Goal: Check status: Check status

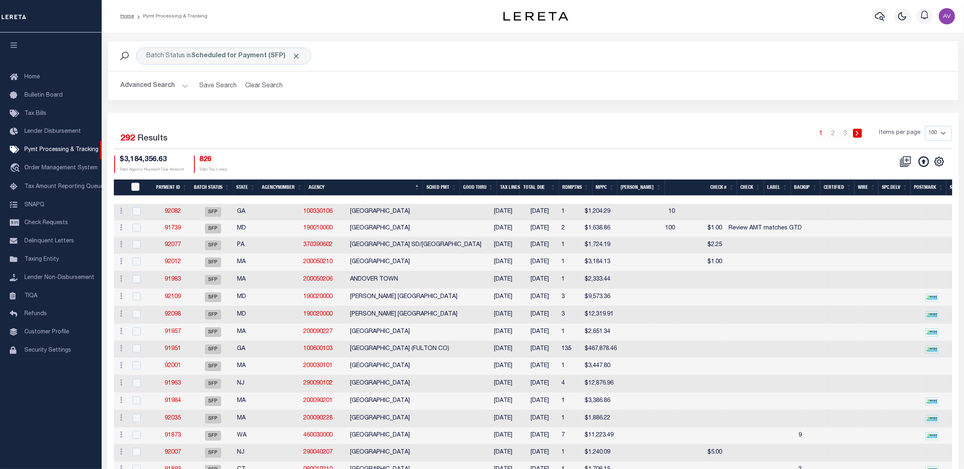
click at [439, 148] on div "1 2 3 Items per page 100 200 500 1000" at bounding box center [638, 137] width 637 height 23
click at [537, 148] on div "1 2 3 Items per page 100 200 500 1000" at bounding box center [638, 137] width 637 height 23
click at [940, 165] on icon "" at bounding box center [938, 161] width 11 height 11
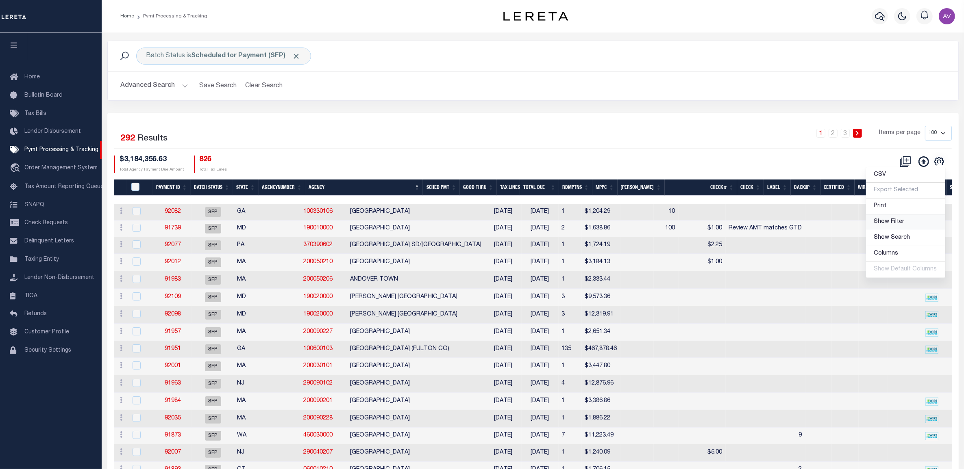
click at [891, 224] on span "Show Filter" at bounding box center [889, 222] width 30 height 6
select select
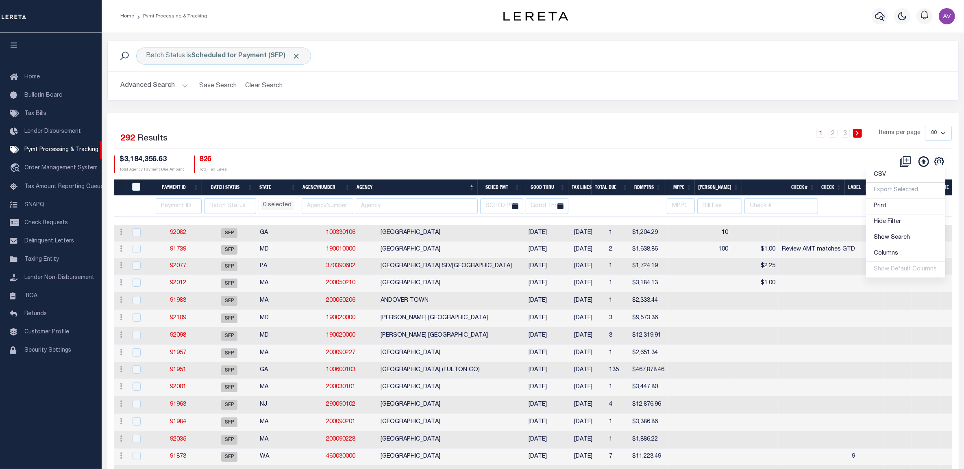
click at [498, 111] on div "Batch Status is Scheduled for Payment (SFP) Search Advanced Search Save Search …" at bounding box center [532, 77] width 863 height 72
drag, startPoint x: 379, startPoint y: 208, endPoint x: 382, endPoint y: 205, distance: 4.4
click at [379, 208] on input "text" at bounding box center [417, 206] width 122 height 16
click at [441, 151] on div "Selected 292 Results 1 2 3 Items per page 100 200 500 1000 $3,184,356.63 Total …" at bounding box center [533, 149] width 850 height 47
click at [474, 137] on div "1 2 3 Items per page 100 200 500 1000" at bounding box center [638, 136] width 625 height 21
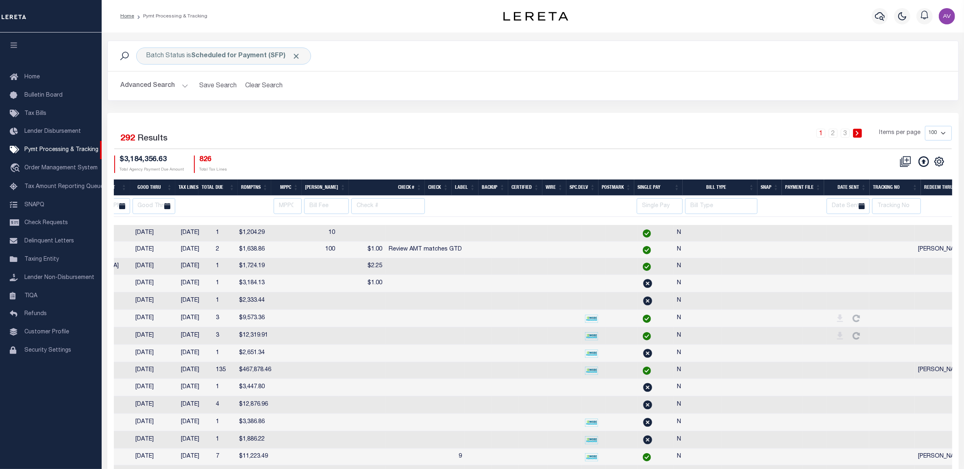
scroll to position [0, 418]
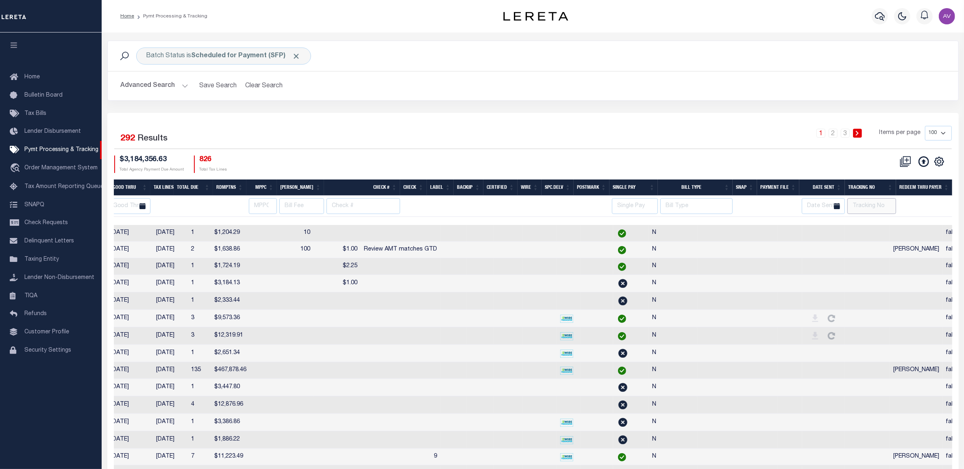
click at [885, 205] on input "text" at bounding box center [871, 206] width 49 height 16
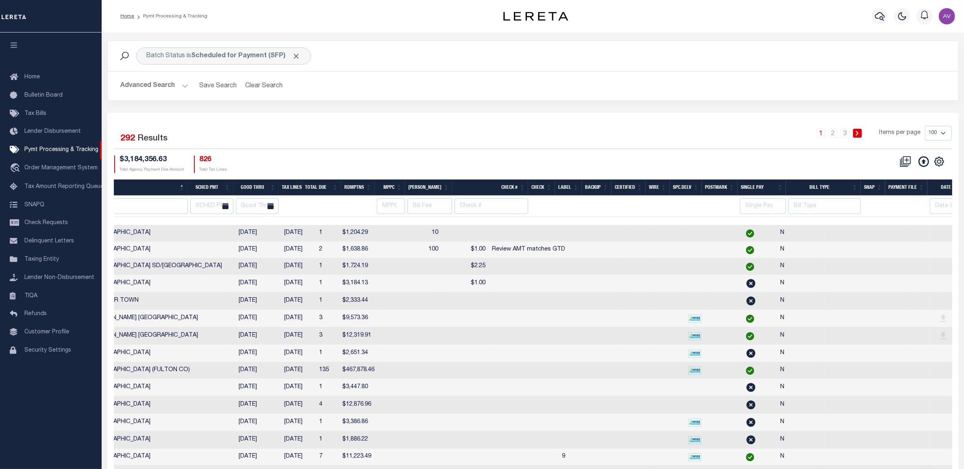
scroll to position [0, 0]
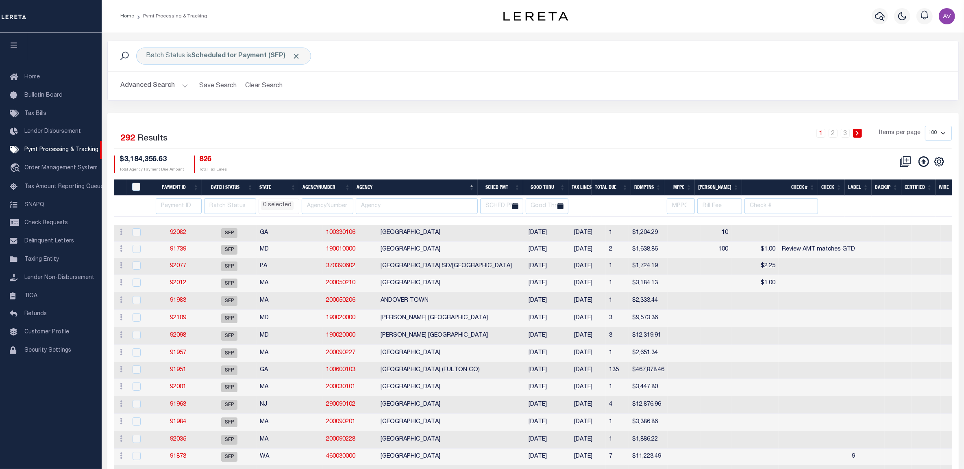
click at [292, 208] on li "0 selected" at bounding box center [277, 205] width 33 height 9
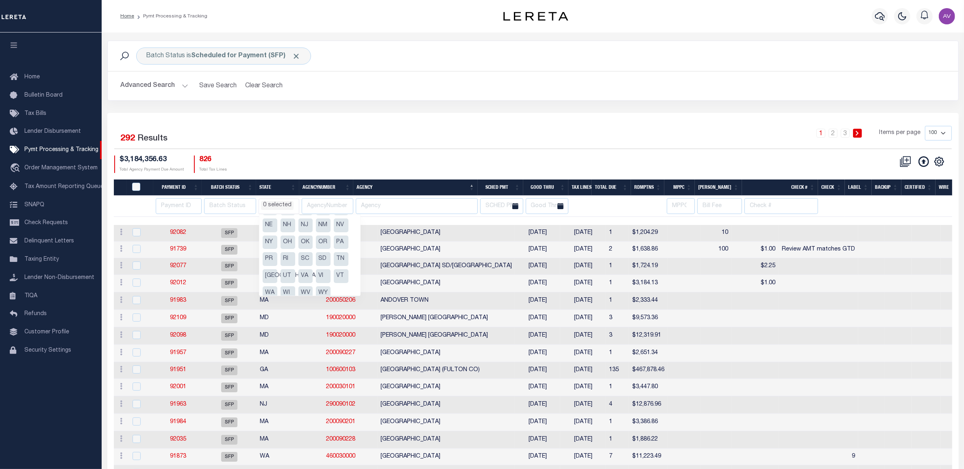
click at [338, 242] on li "PA" at bounding box center [341, 243] width 15 height 14
select select "PA"
click at [404, 153] on div "Selected 292 Results 1 2 3 Items per page 100 200 500 1000 $3,184,356.63 Total …" at bounding box center [533, 149] width 850 height 47
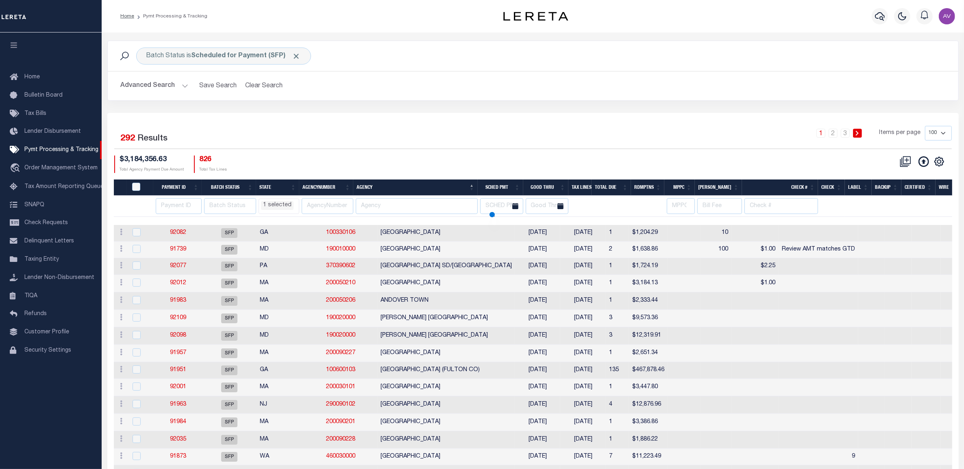
select select "PA"
select select
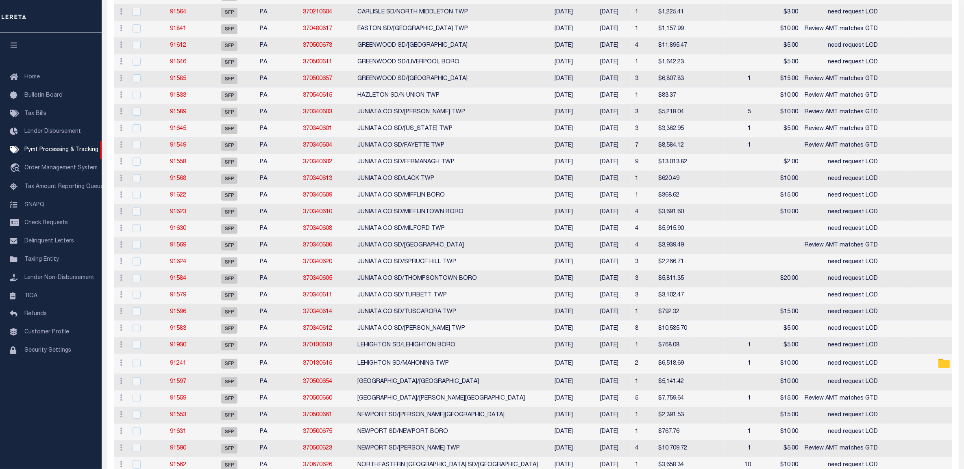
select select "PA"
select select
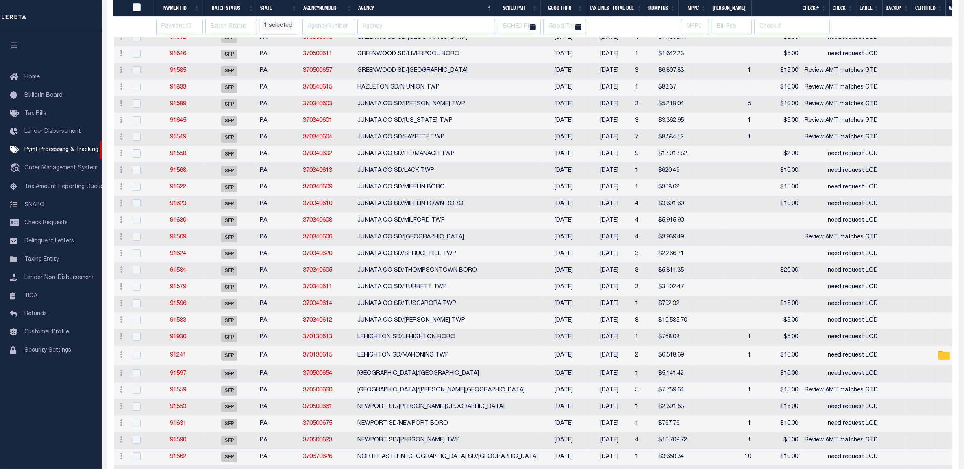
select select "PA"
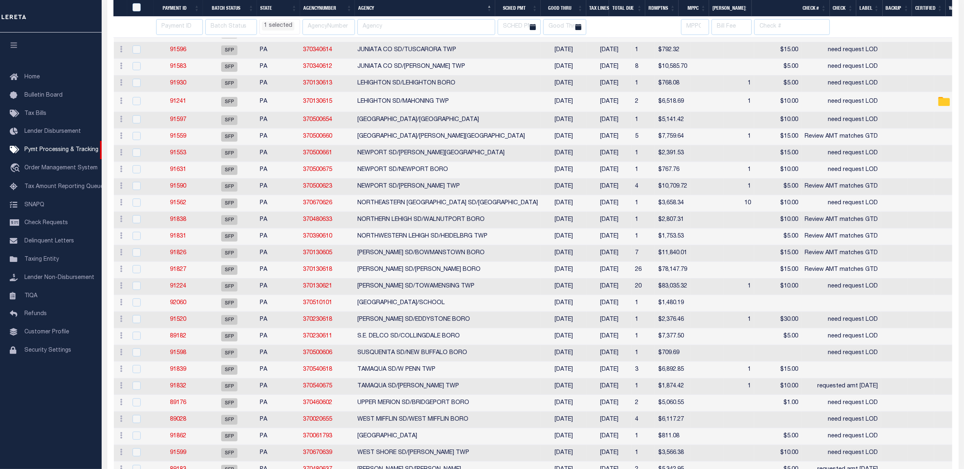
select select "PA"
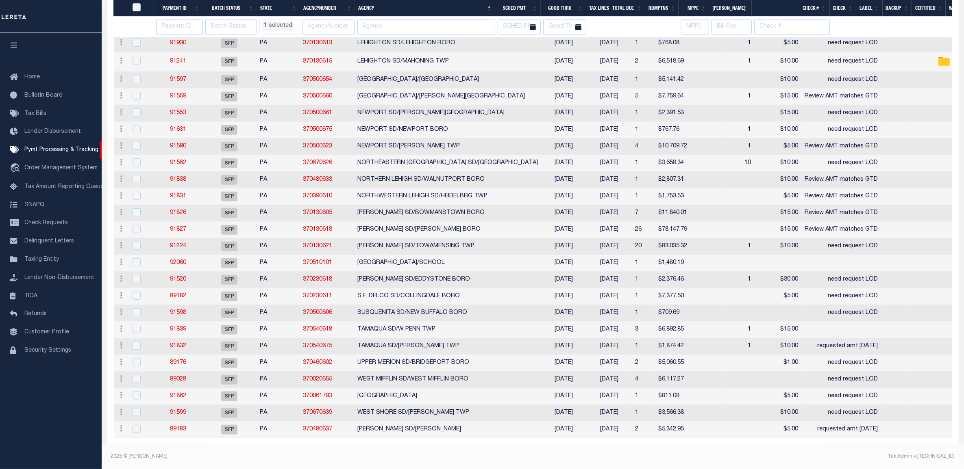
select select "PA"
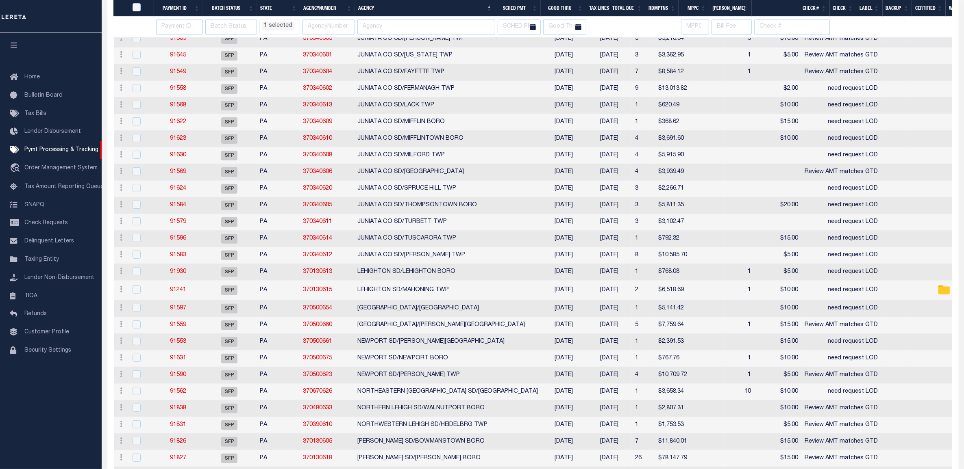
select select "PA"
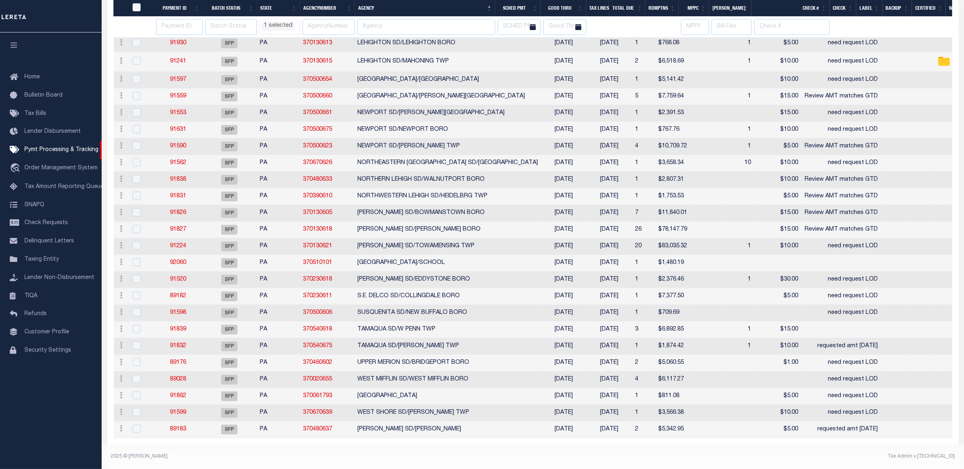
select select "PA"
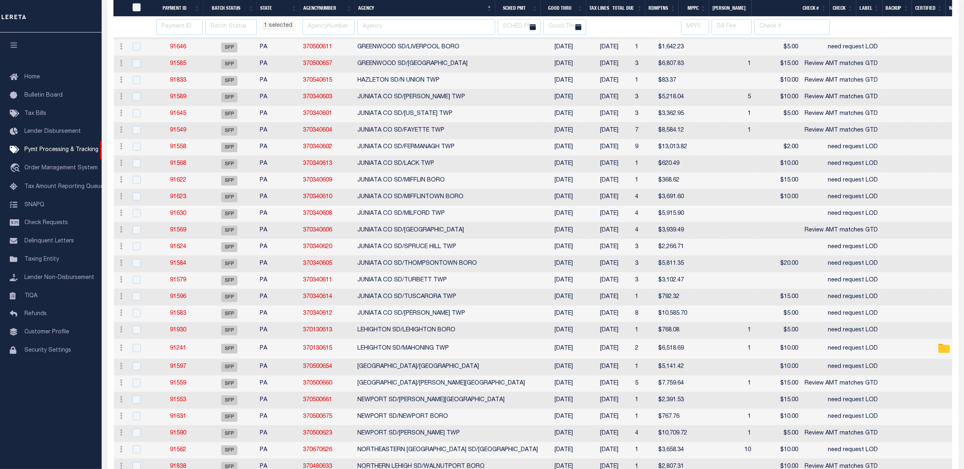
select select "PA"
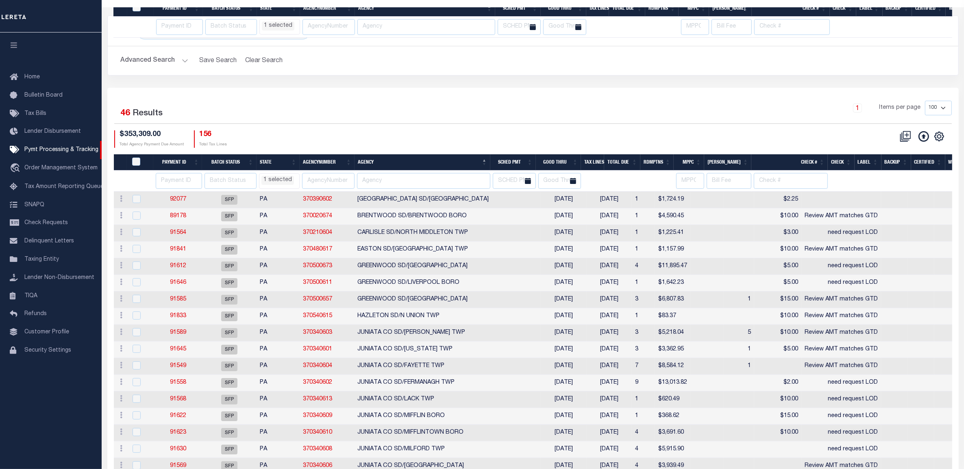
select select "PA"
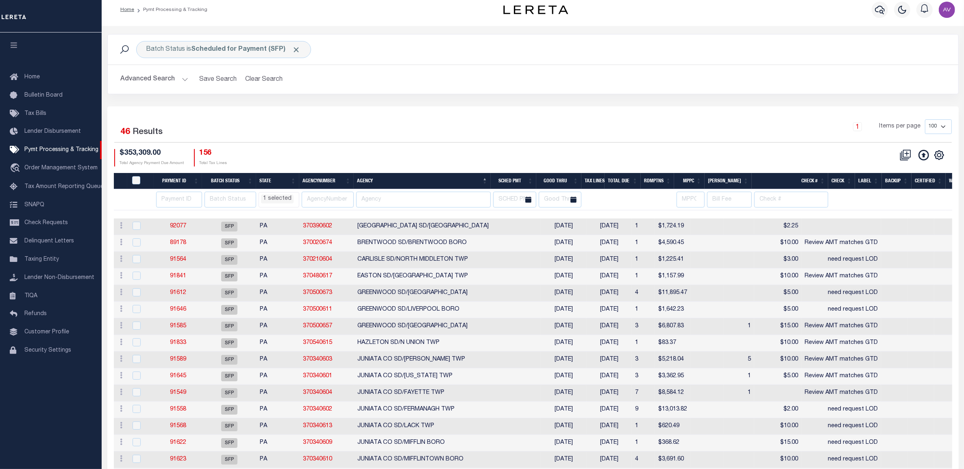
scroll to position [0, 0]
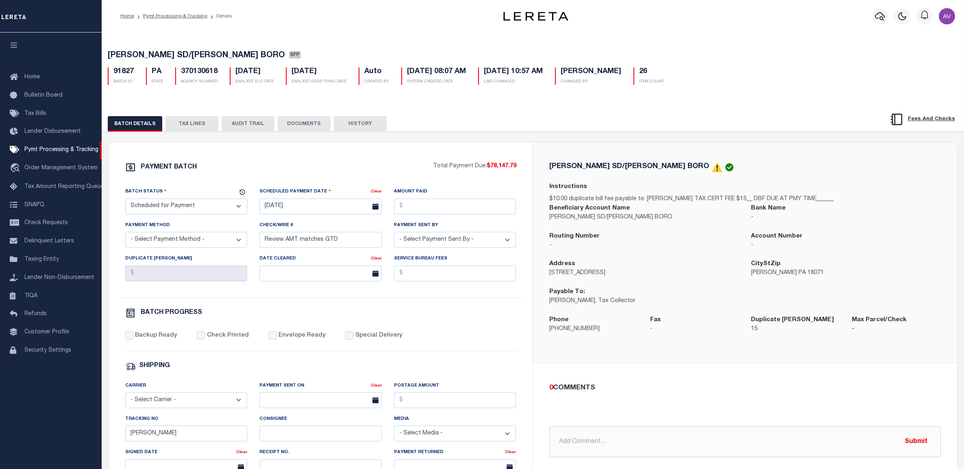
select select "SFP"
click at [350, 151] on div "PAYMENT BATCH Total Payment Due: $78,147.79 Batch Status" at bounding box center [320, 380] width 423 height 475
click at [312, 126] on button "DOCUMENTS" at bounding box center [304, 123] width 53 height 15
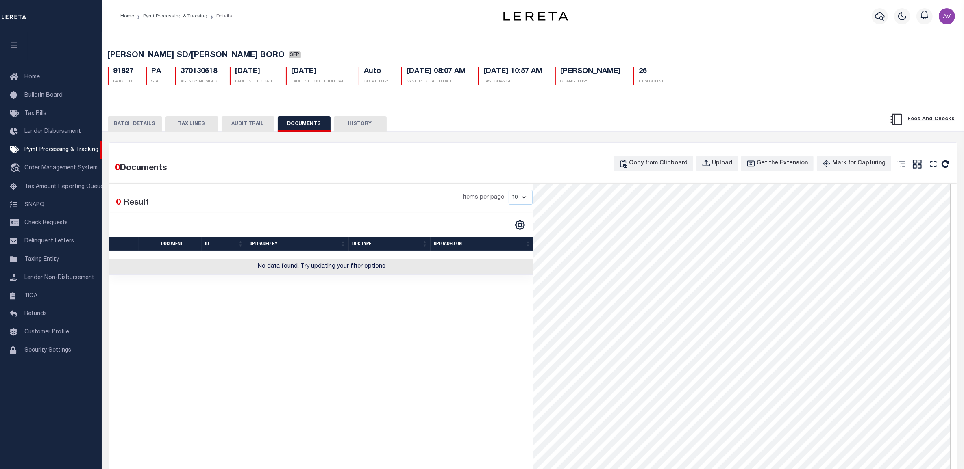
click at [116, 124] on button "BATCH DETAILS" at bounding box center [135, 123] width 54 height 15
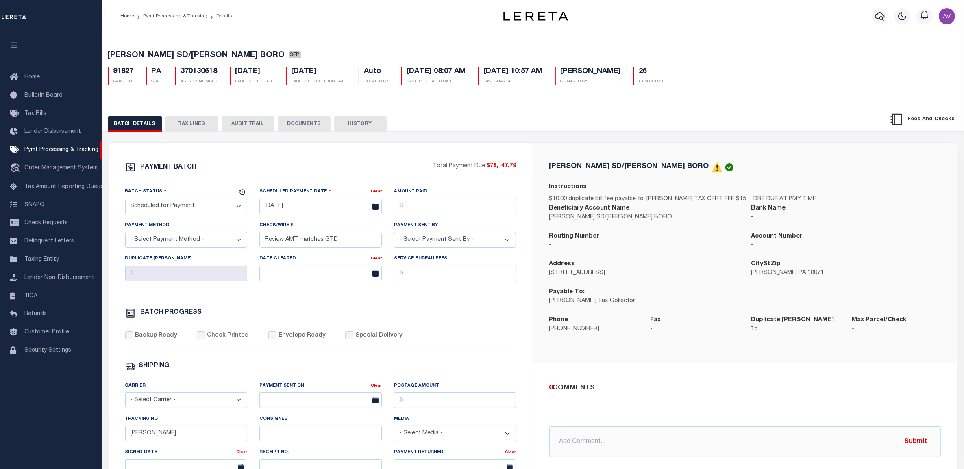
click at [196, 118] on button "TAX LINES" at bounding box center [191, 123] width 53 height 15
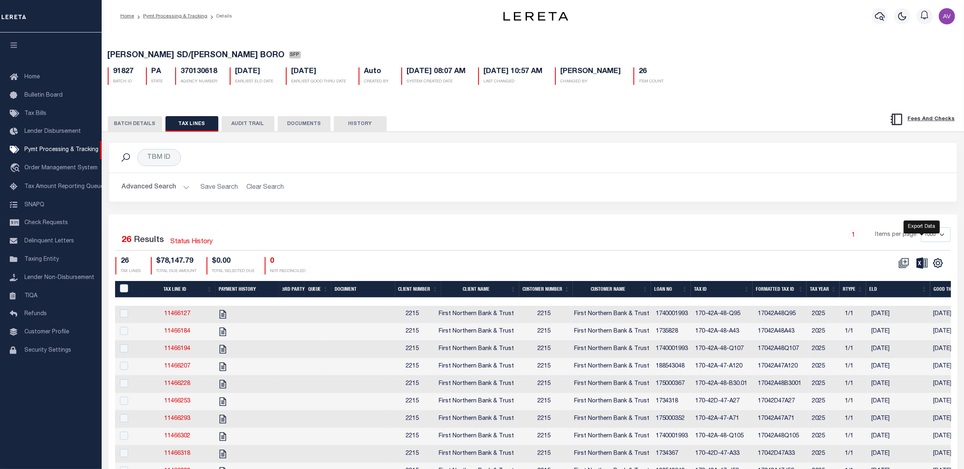
click at [919, 269] on icon at bounding box center [921, 263] width 11 height 11
click at [686, 173] on div "TBM ID Search" at bounding box center [533, 158] width 848 height 30
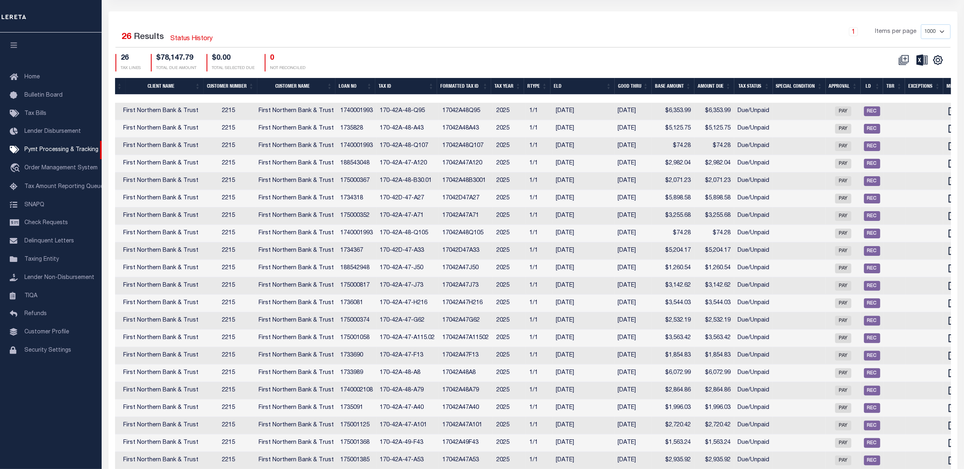
click at [666, 65] on div "CSV Export Selected Print Show Filter Show Search Columns 0: PayeePaymentBatchId" at bounding box center [741, 62] width 417 height 17
click at [415, 87] on th "Tax ID" at bounding box center [406, 86] width 62 height 17
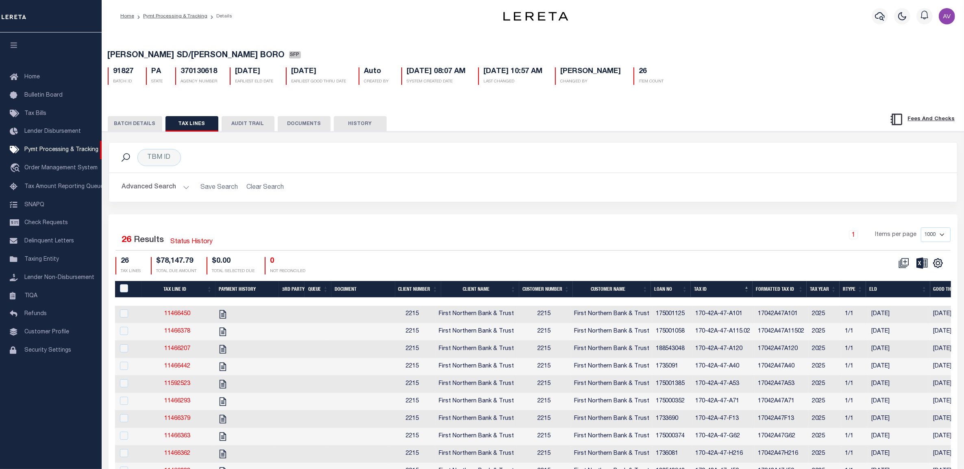
click at [472, 230] on div "1 Items per page 1000 2500 5000 10000" at bounding box center [638, 238] width 623 height 21
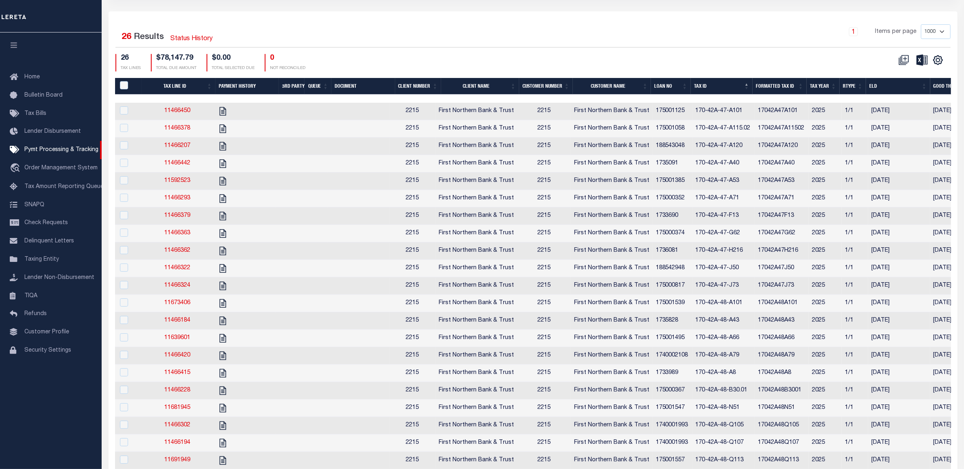
click at [523, 47] on div "1 Items per page 1000 2500 5000 10000" at bounding box center [638, 35] width 635 height 23
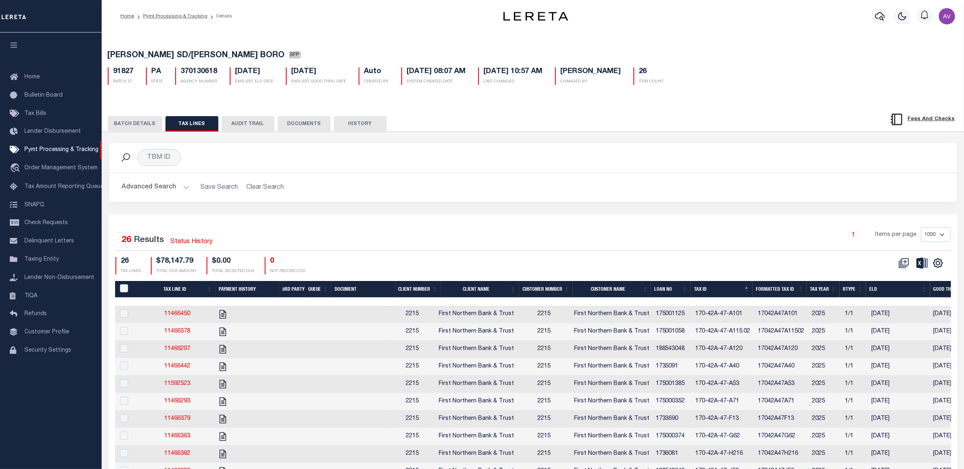
click at [139, 128] on button "BATCH DETAILS" at bounding box center [135, 123] width 54 height 15
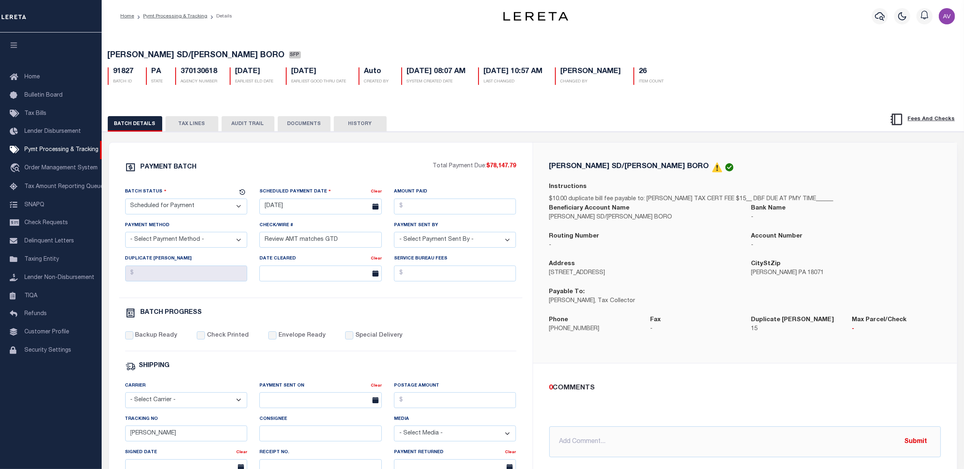
click at [657, 130] on div "BATCH DETAILS TAX LINES AUDIT TRAIL DOCUMENTS HISTORY" at bounding box center [481, 123] width 747 height 15
click at [187, 122] on button "TAX LINES" at bounding box center [191, 123] width 53 height 15
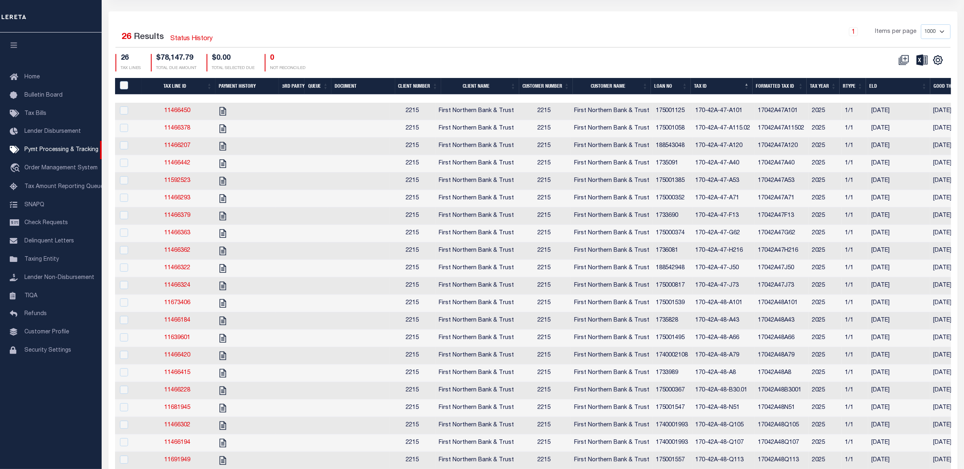
click at [289, 166] on td at bounding box center [289, 163] width 26 height 17
checkbox input "true"
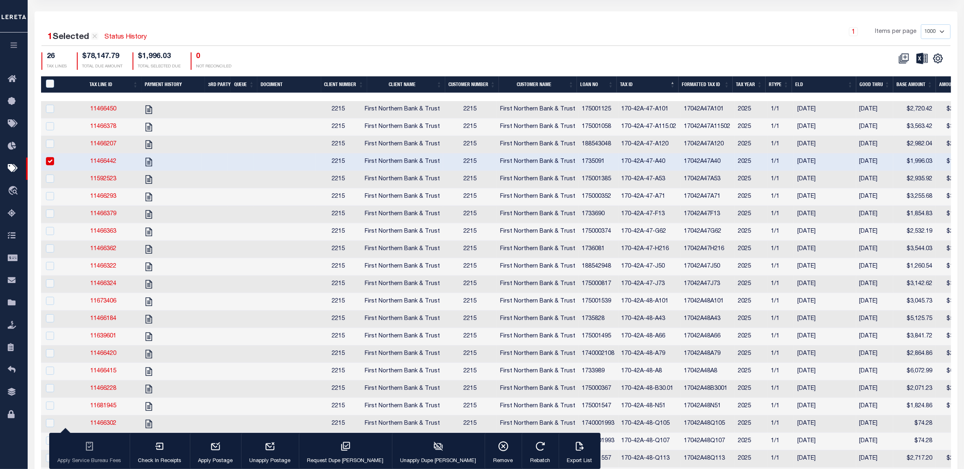
click at [305, 143] on td at bounding box center [284, 144] width 61 height 17
checkbox input "true"
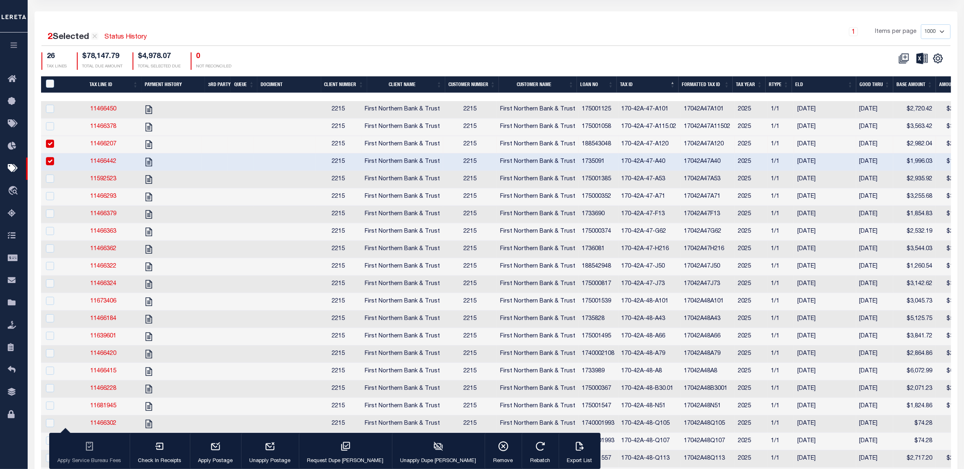
click at [293, 128] on td at bounding box center [284, 127] width 61 height 17
checkbox input "true"
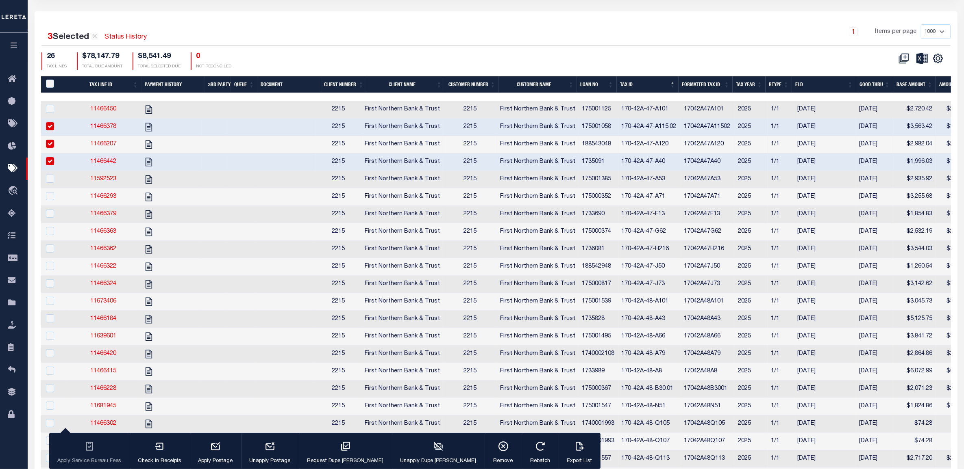
click at [301, 110] on td at bounding box center [284, 109] width 61 height 17
checkbox input "true"
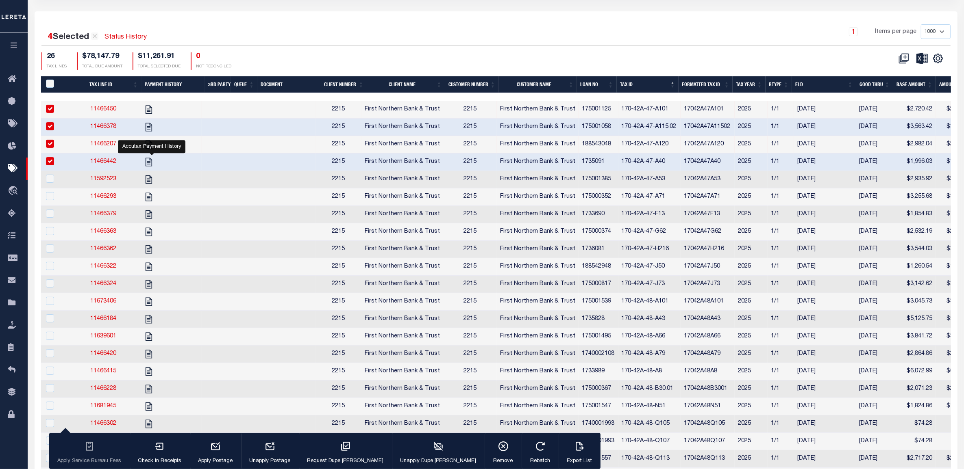
click at [242, 183] on td at bounding box center [240, 179] width 27 height 17
checkbox input "true"
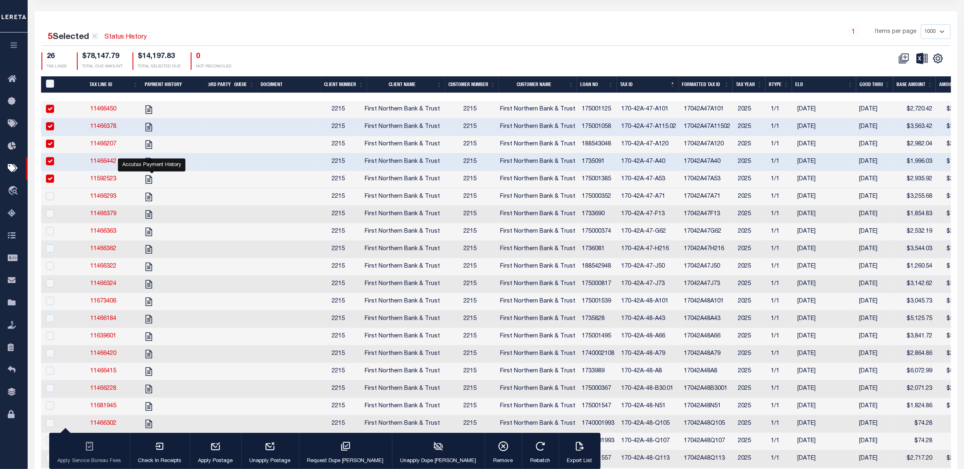
click at [235, 201] on td at bounding box center [240, 197] width 27 height 17
checkbox input "true"
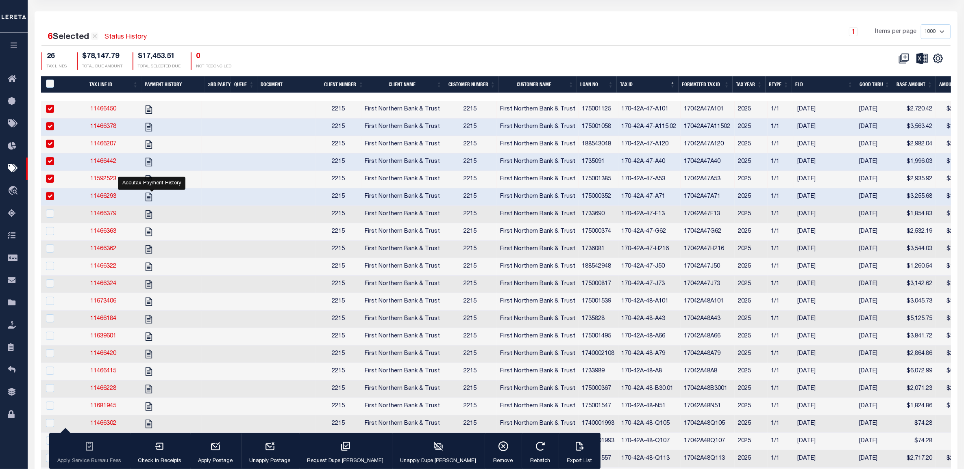
click at [297, 216] on td at bounding box center [284, 214] width 61 height 17
checkbox input "true"
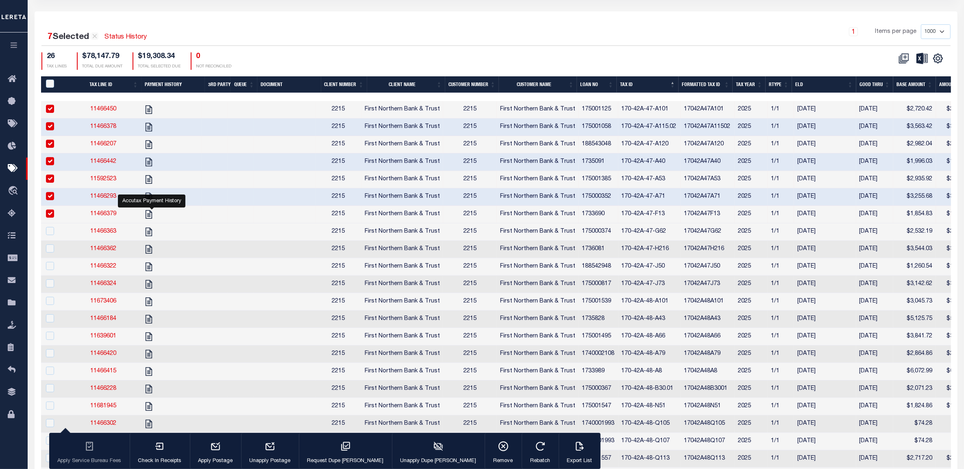
click at [232, 236] on td at bounding box center [240, 232] width 27 height 17
checkbox input "true"
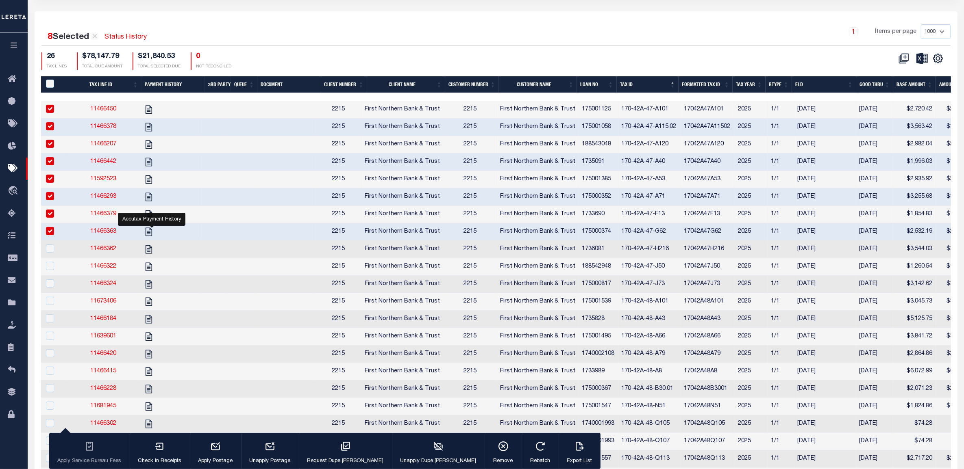
click at [188, 256] on td at bounding box center [170, 249] width 63 height 17
checkbox input "true"
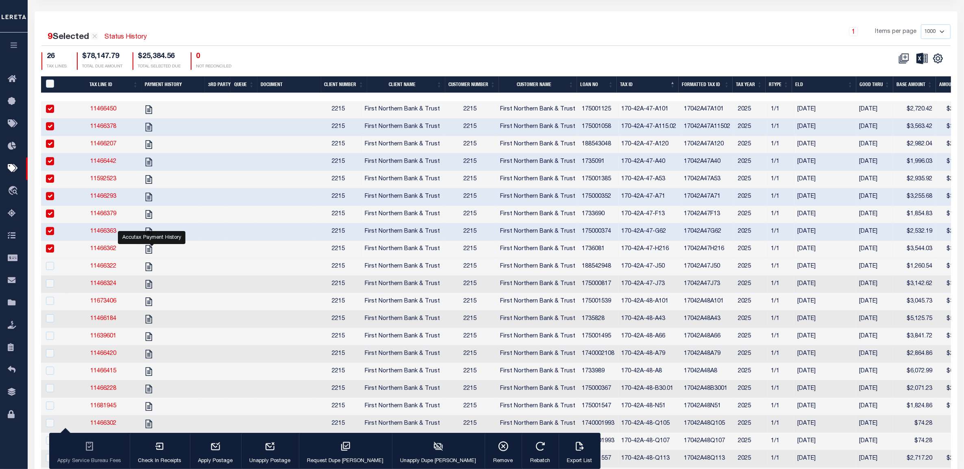
click at [238, 271] on td at bounding box center [240, 266] width 27 height 17
checkbox input "true"
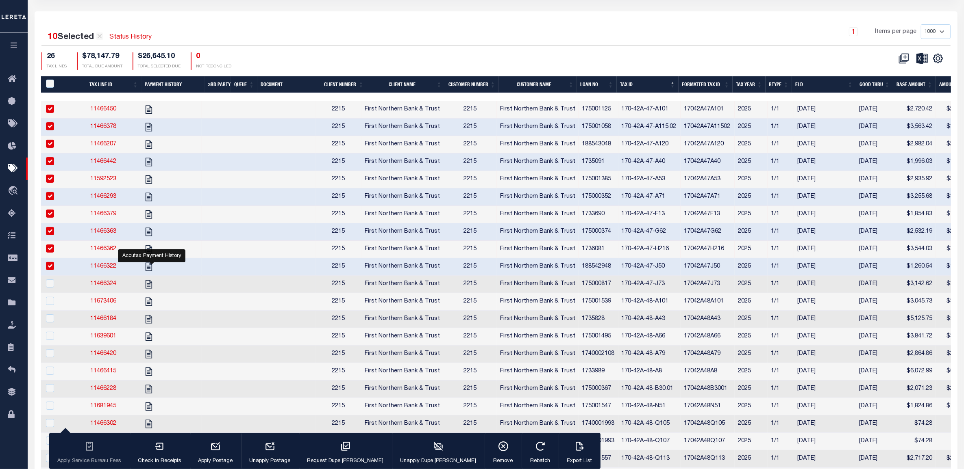
click at [234, 291] on td at bounding box center [240, 284] width 27 height 17
checkbox input "true"
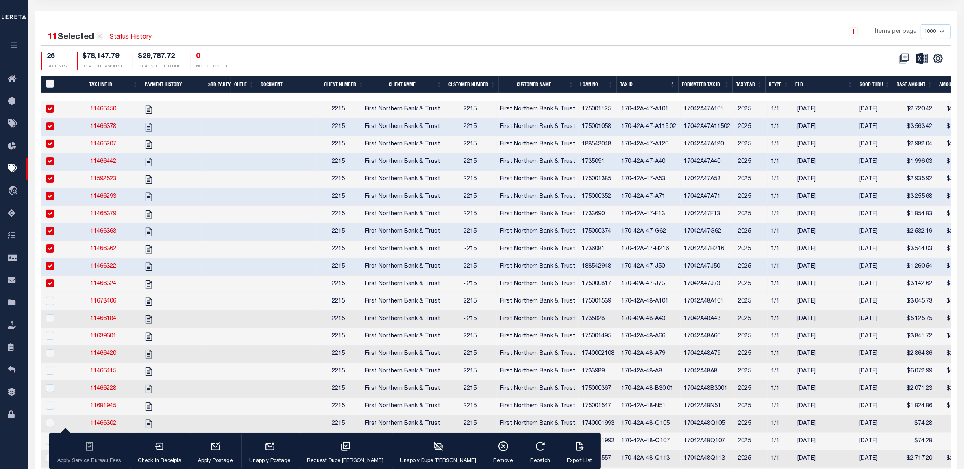
click at [219, 311] on td at bounding box center [215, 301] width 26 height 17
checkbox input "true"
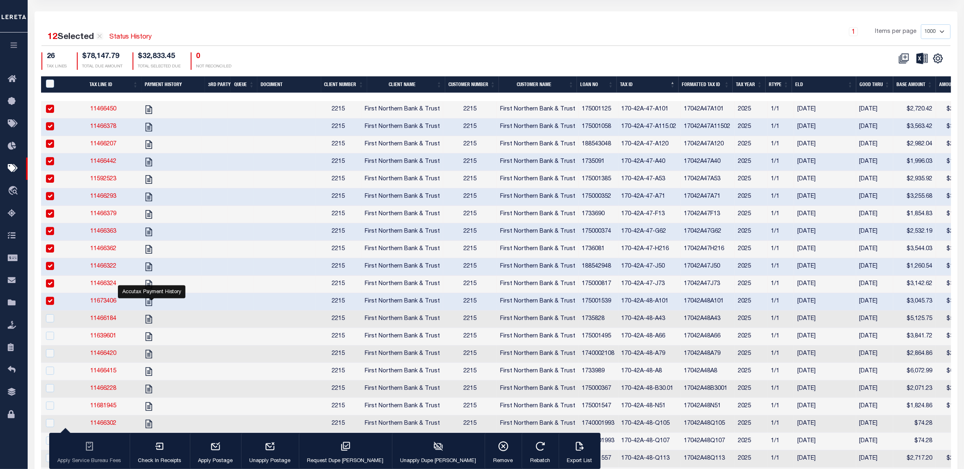
click at [202, 328] on td at bounding box center [170, 319] width 63 height 17
checkbox input "true"
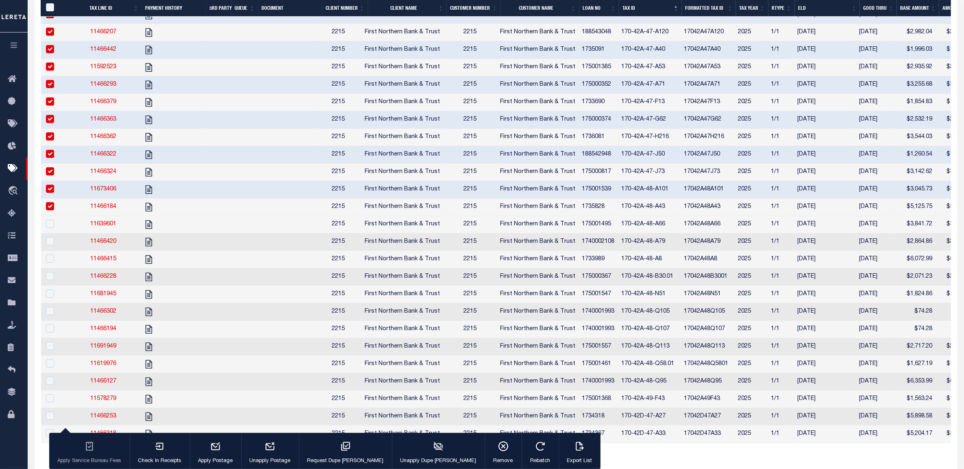
scroll to position [356, 0]
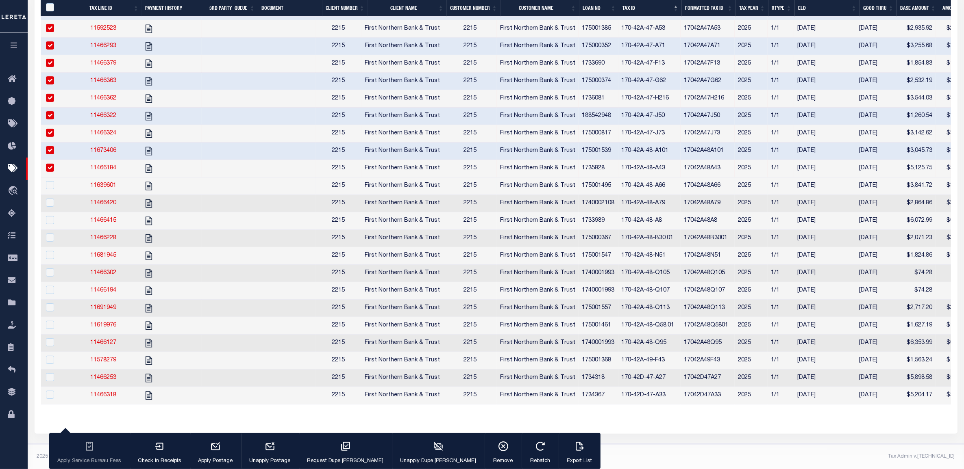
click at [227, 185] on td at bounding box center [215, 186] width 26 height 17
checkbox input "true"
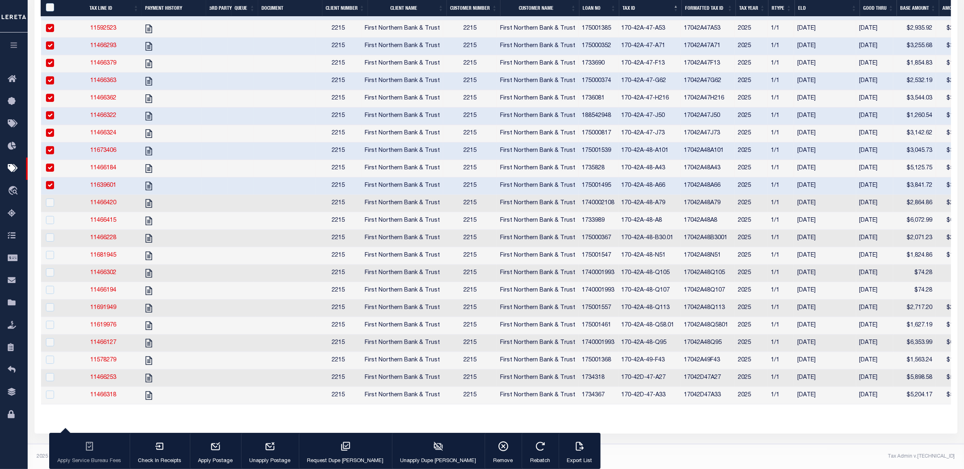
scroll to position [354, 0]
click at [238, 202] on td at bounding box center [240, 203] width 27 height 17
checkbox input "true"
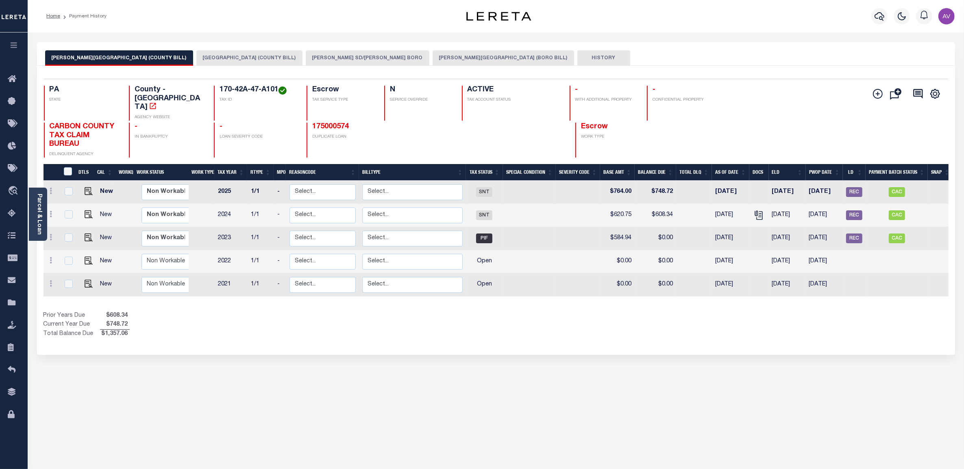
click at [344, 54] on button "[PERSON_NAME] SD/[PERSON_NAME] BORO" at bounding box center [368, 57] width 124 height 15
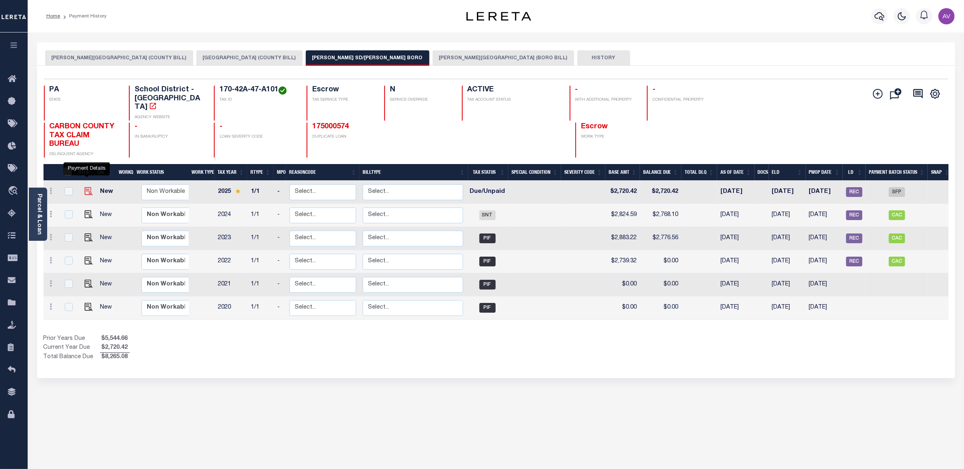
click at [88, 187] on img "" at bounding box center [89, 191] width 8 height 8
checkbox input "true"
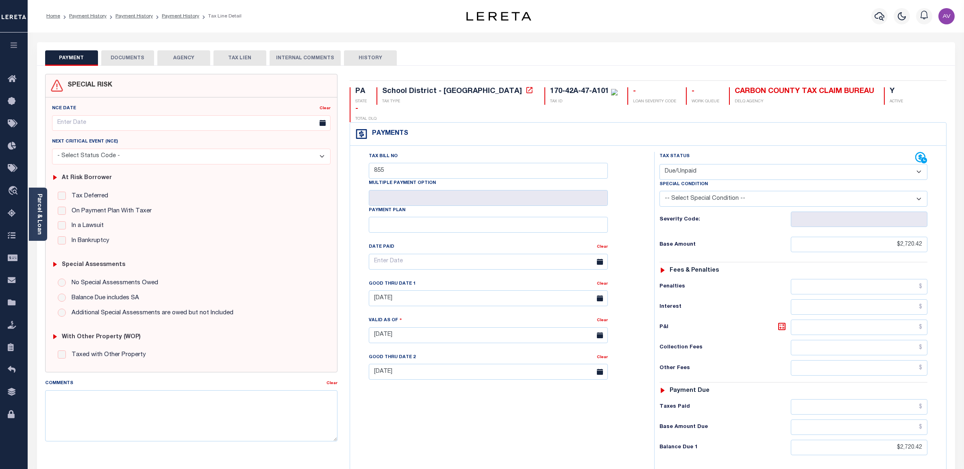
select select "DUE"
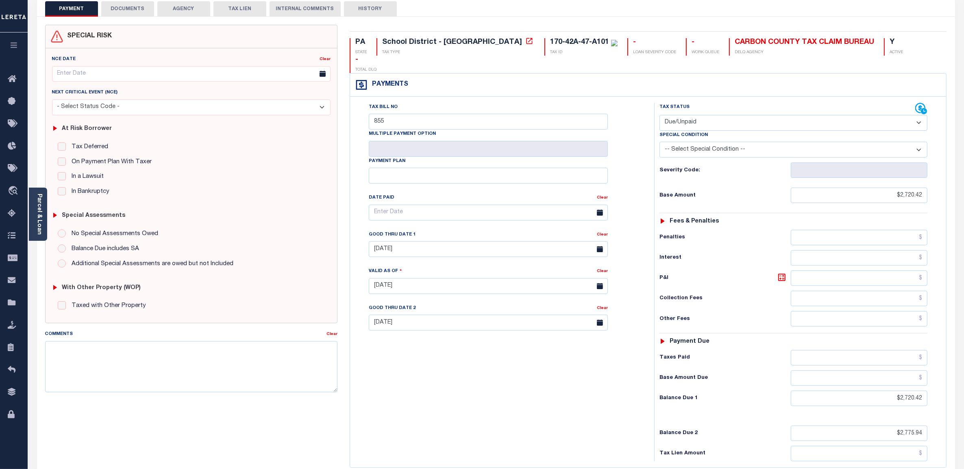
scroll to position [51, 0]
click at [890, 424] on input "$2,775.94" at bounding box center [858, 431] width 137 height 15
click at [572, 95] on div "Tax Bill No 855 Multiple Payment Option Payment Plan" at bounding box center [648, 280] width 596 height 371
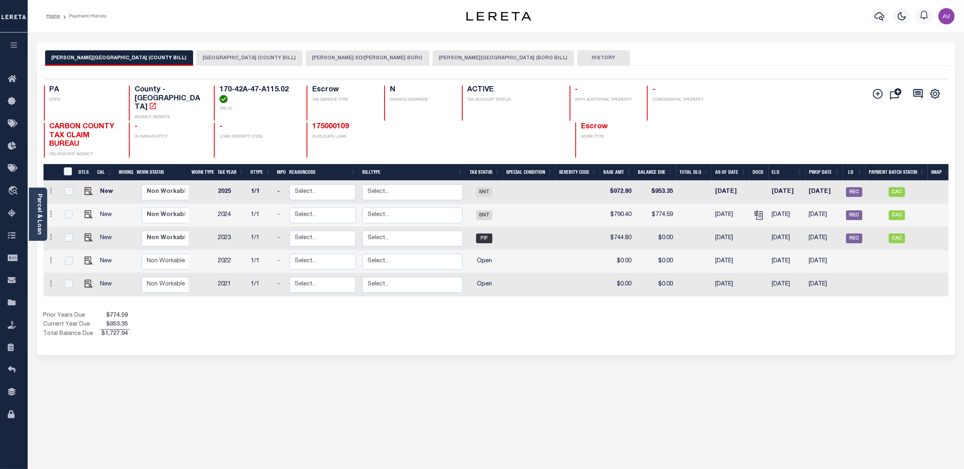
click at [348, 59] on button "PALMERTON SD/PALMERTON BORO" at bounding box center [368, 57] width 124 height 15
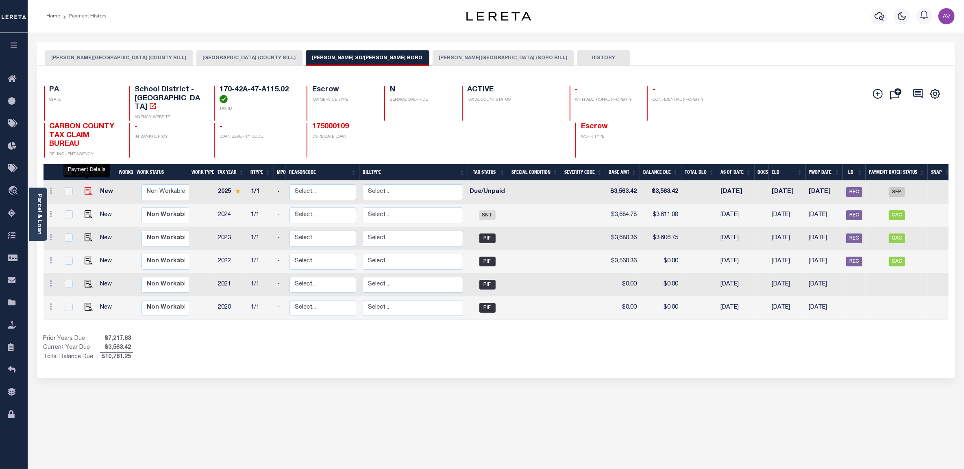
click at [86, 187] on img "" at bounding box center [89, 191] width 8 height 8
checkbox input "true"
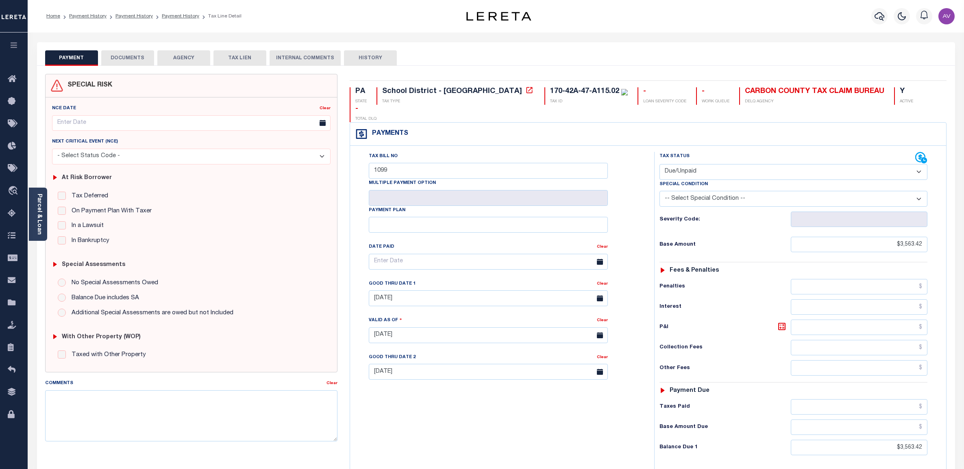
select select "DUE"
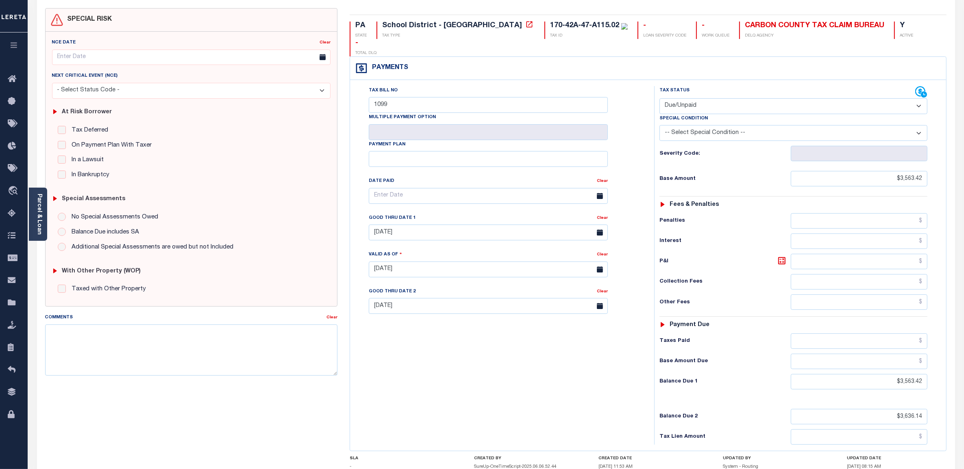
scroll to position [102, 0]
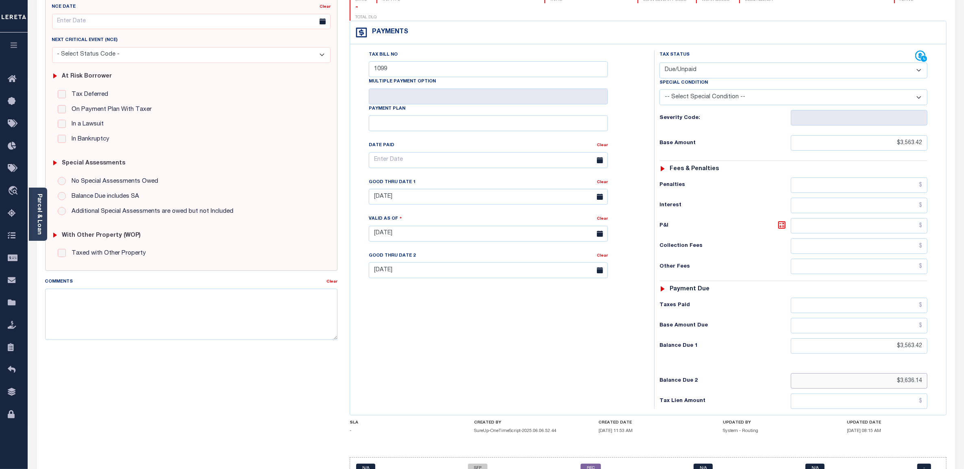
click at [882, 373] on input "$3,636.14" at bounding box center [858, 380] width 137 height 15
click at [649, 61] on div "Tax Status Status" at bounding box center [796, 229] width 296 height 359
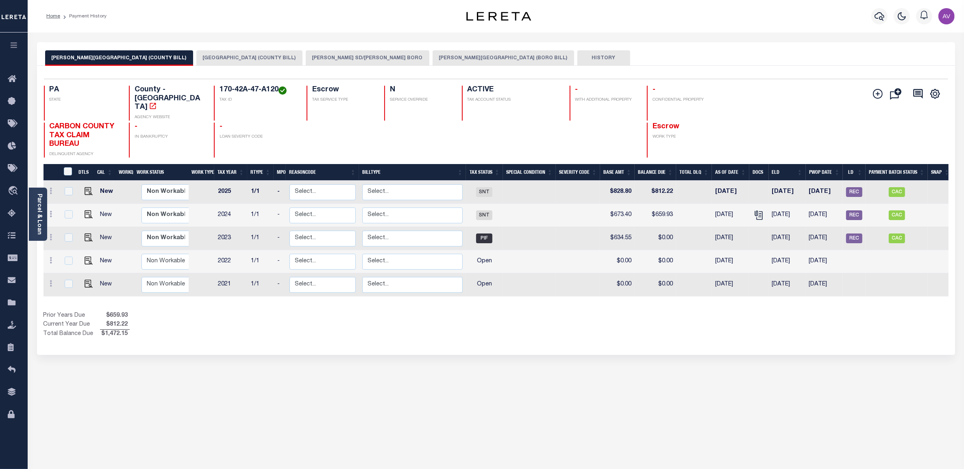
click at [330, 59] on button "[PERSON_NAME] SD/[PERSON_NAME] BORO" at bounding box center [368, 57] width 124 height 15
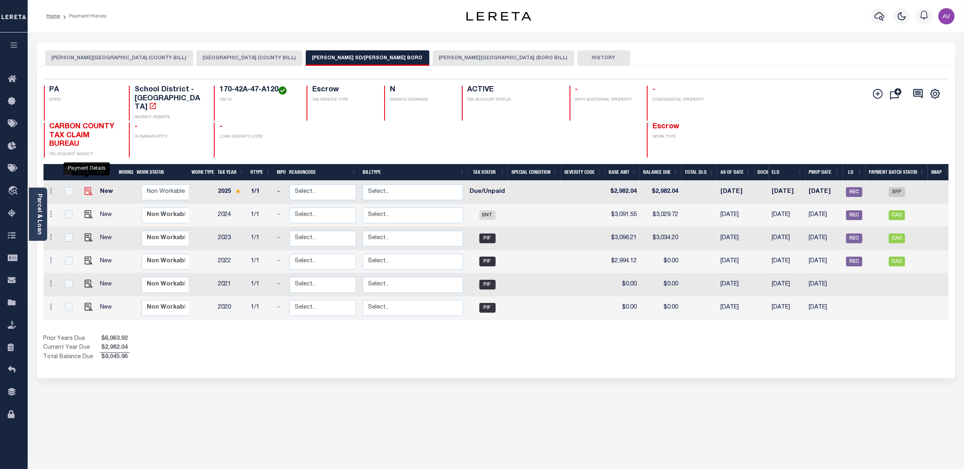
click at [85, 187] on img "" at bounding box center [89, 191] width 8 height 8
checkbox input "true"
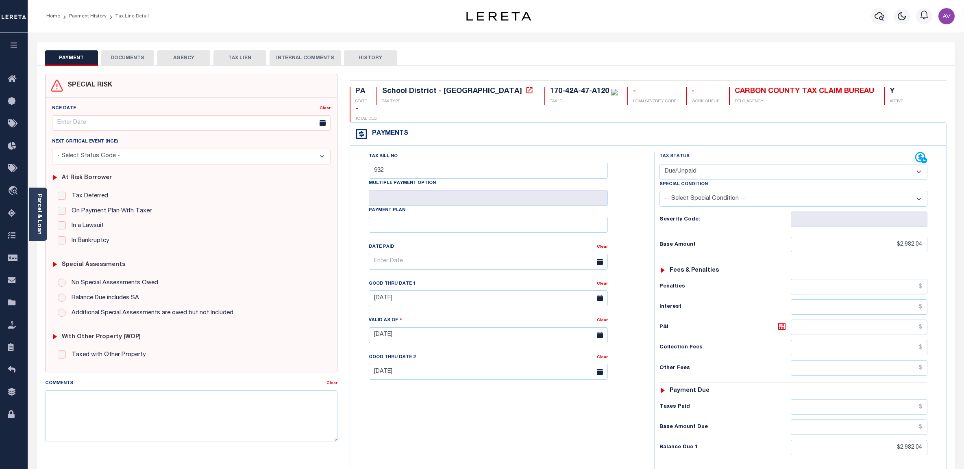
select select "DUE"
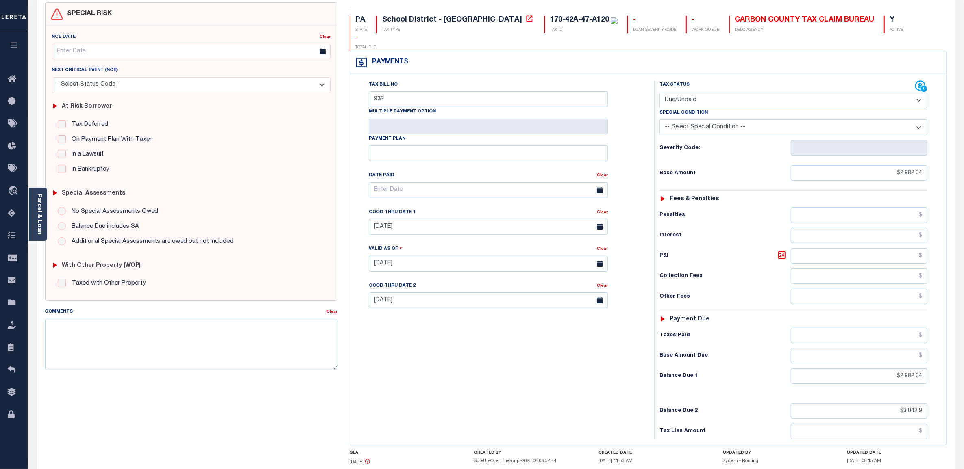
scroll to position [134, 0]
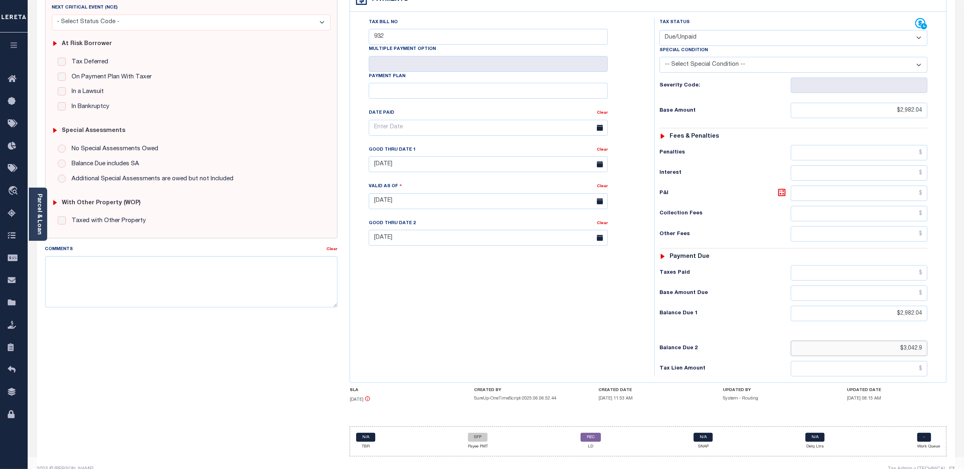
click at [910, 341] on input "$3,042.9" at bounding box center [858, 348] width 137 height 15
click at [899, 341] on input "$3,042.9" at bounding box center [858, 348] width 137 height 15
type input "$3,042.90"
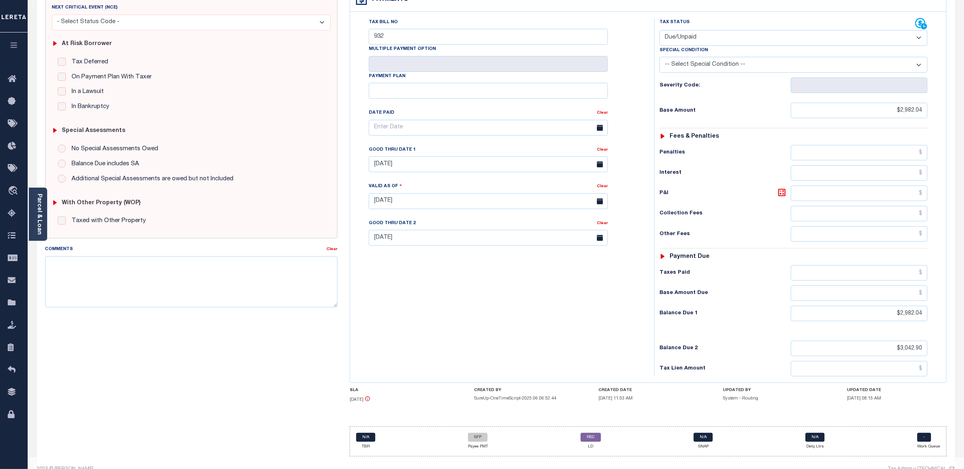
click at [640, 118] on div "Tax Bill No 932 Multiple Payment Option Payment Plan Clear Clear 08/31/2025 Val…" at bounding box center [500, 132] width 284 height 228
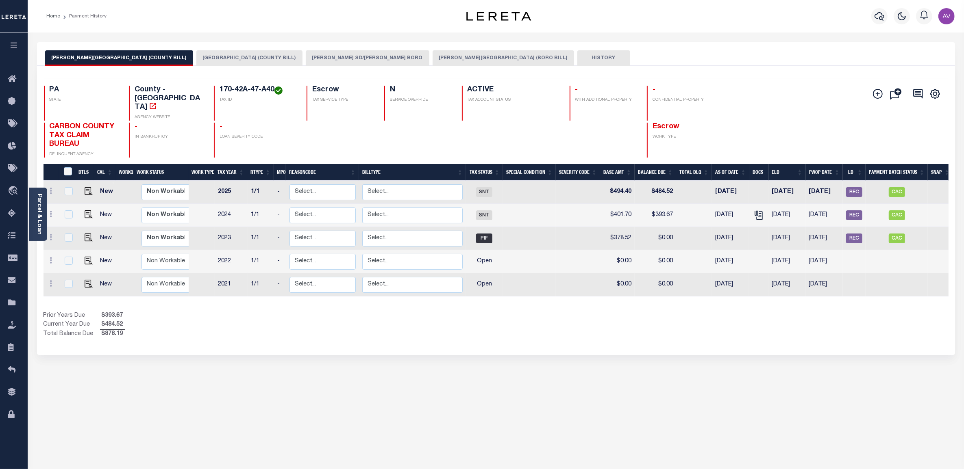
click at [328, 61] on button "[PERSON_NAME] SD/[PERSON_NAME] BORO" at bounding box center [368, 57] width 124 height 15
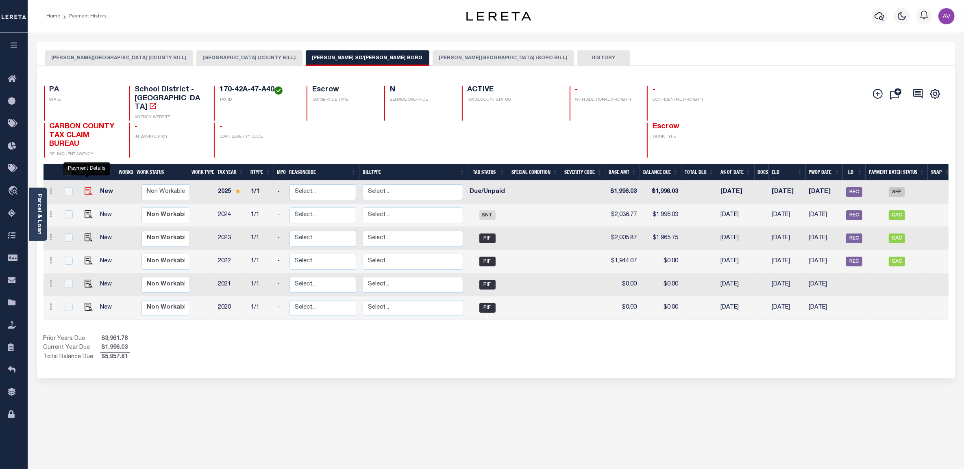
click at [85, 187] on img "" at bounding box center [89, 191] width 8 height 8
checkbox input "true"
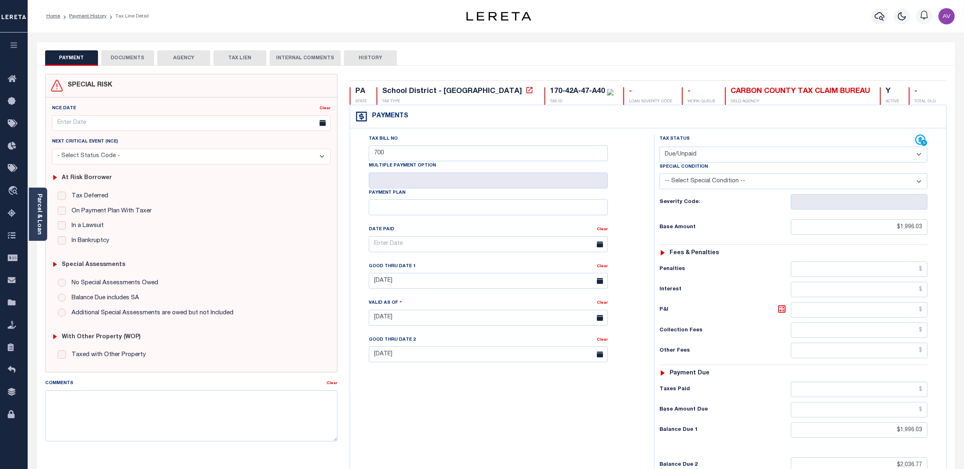
select select "DUE"
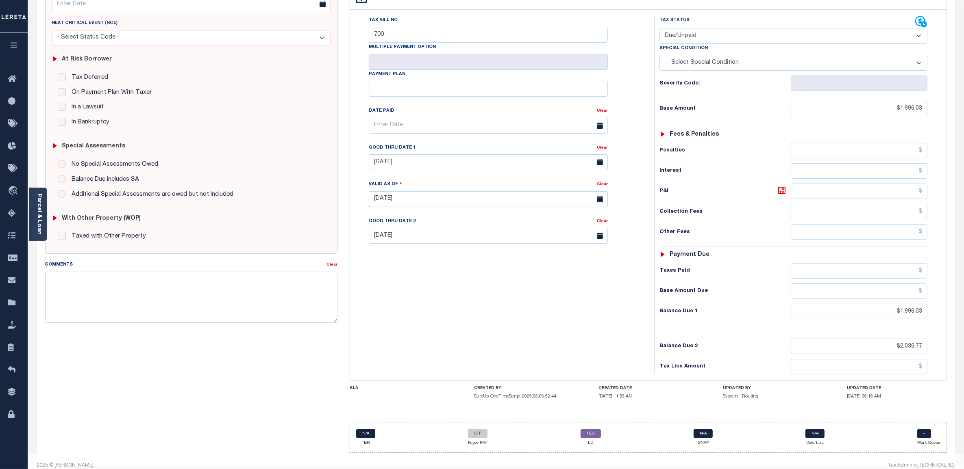
scroll to position [133, 0]
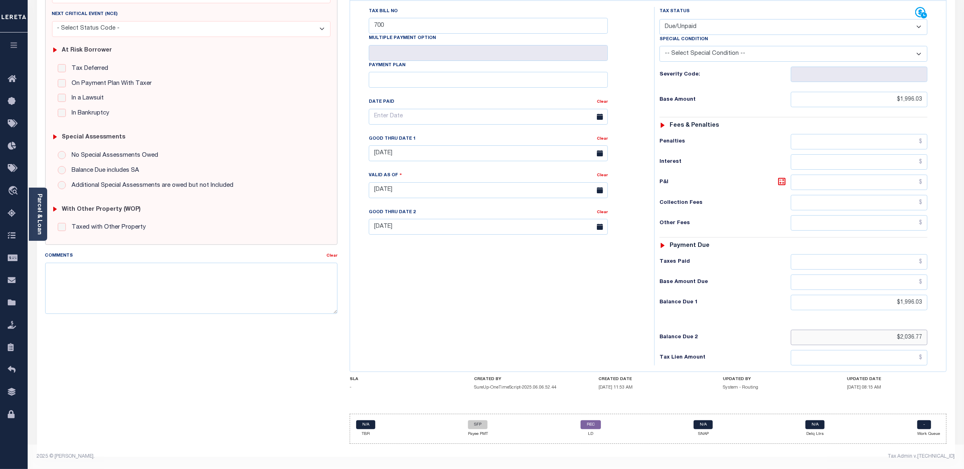
click at [911, 336] on input "$2,036.77" at bounding box center [858, 337] width 137 height 15
click at [910, 336] on input "$2,036.77" at bounding box center [858, 337] width 137 height 15
click at [643, 135] on div "Tax Bill No 700 Multiple Payment Option Payment Plan Clear" at bounding box center [500, 186] width 296 height 359
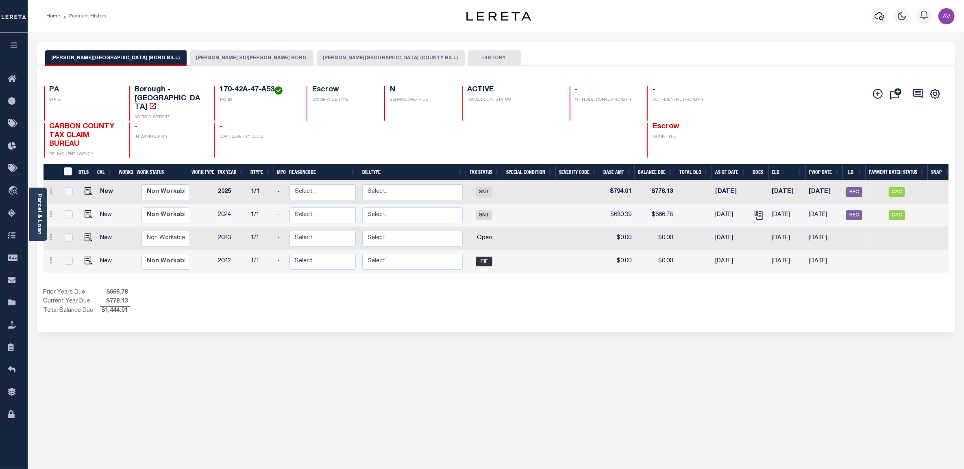
click at [317, 53] on button "[PERSON_NAME][GEOGRAPHIC_DATA] (COUNTY BILL)" at bounding box center [391, 57] width 148 height 15
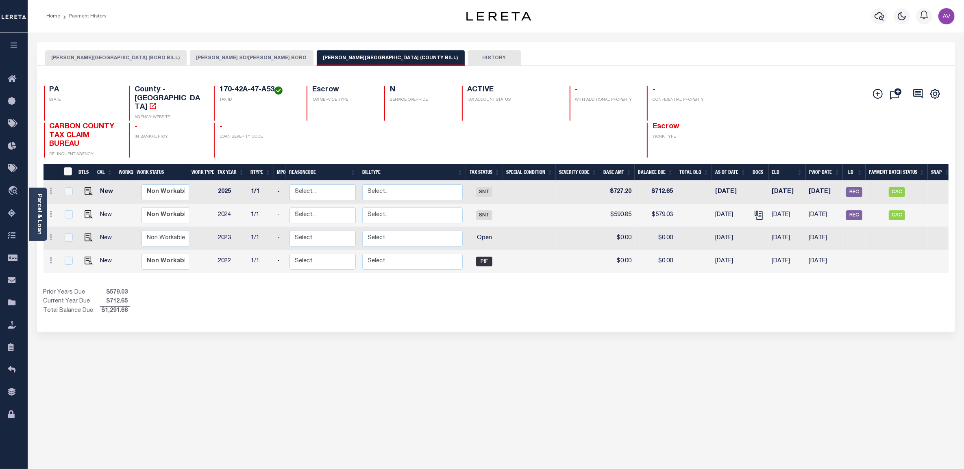
click at [213, 57] on button "[PERSON_NAME] SD/[PERSON_NAME] BORO" at bounding box center [252, 57] width 124 height 15
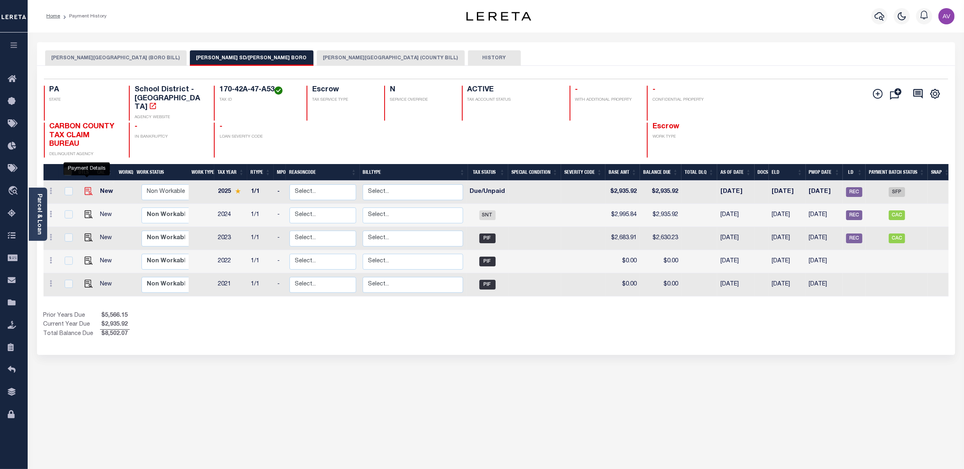
click at [85, 187] on img "" at bounding box center [89, 191] width 8 height 8
checkbox input "true"
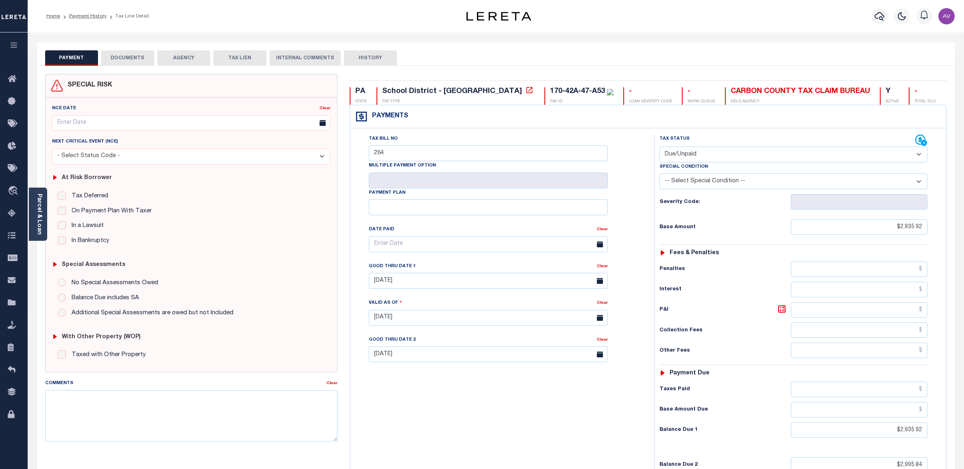
select select "DUE"
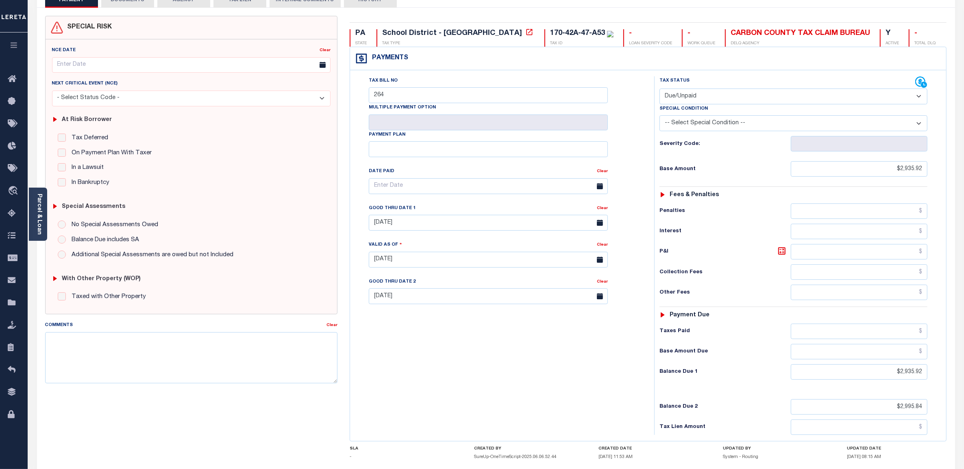
scroll to position [133, 0]
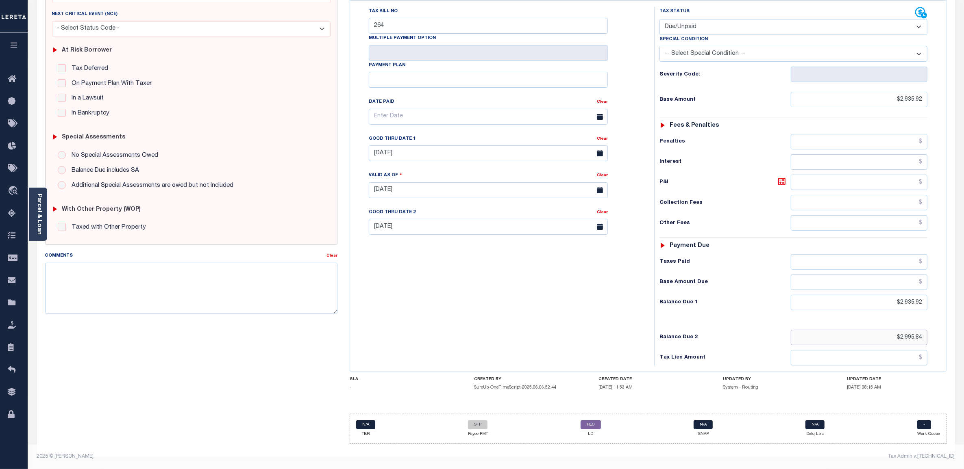
click at [885, 333] on input "$2,995.84" at bounding box center [858, 337] width 137 height 15
drag, startPoint x: 885, startPoint y: 333, endPoint x: 953, endPoint y: 334, distance: 68.3
click at [953, 334] on div "SPECIAL RISK NCE Date Clear" at bounding box center [496, 197] width 918 height 519
drag, startPoint x: 738, startPoint y: 161, endPoint x: 742, endPoint y: 156, distance: 6.3
click at [737, 160] on h6 "Interest" at bounding box center [724, 162] width 131 height 7
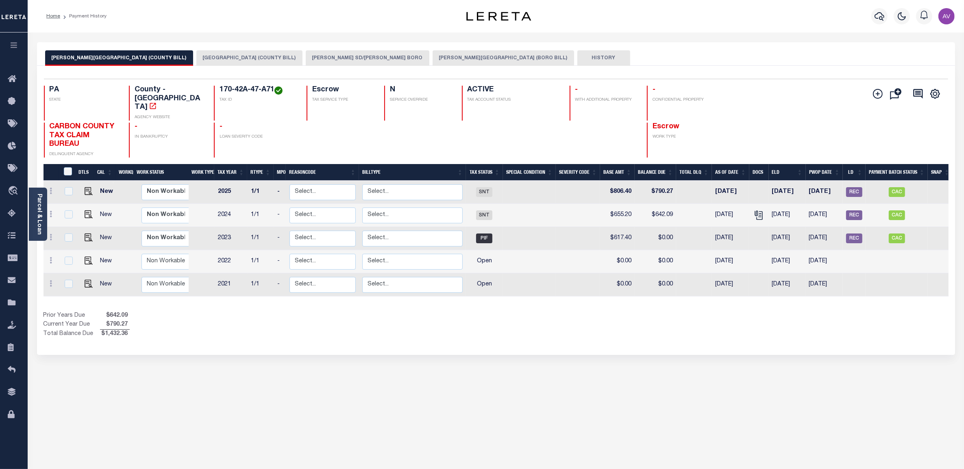
click at [334, 54] on button "[PERSON_NAME] SD/[PERSON_NAME] BORO" at bounding box center [368, 57] width 124 height 15
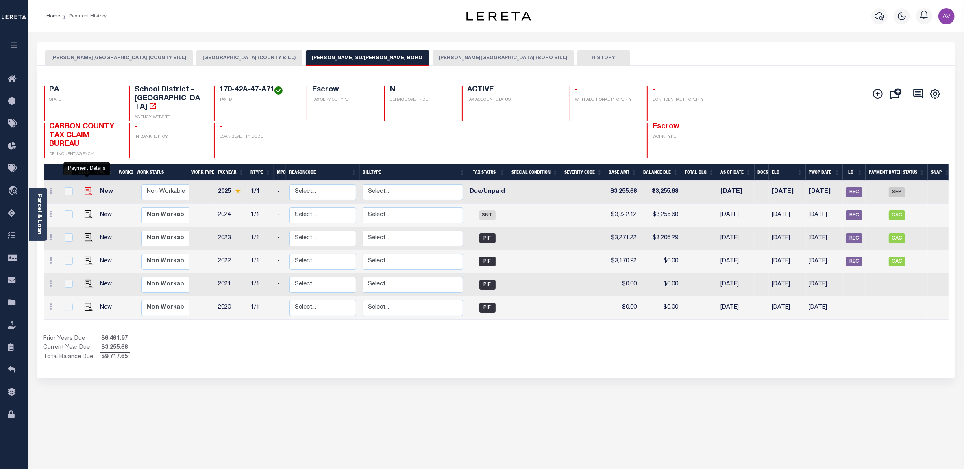
click at [89, 187] on img "" at bounding box center [89, 191] width 8 height 8
checkbox input "true"
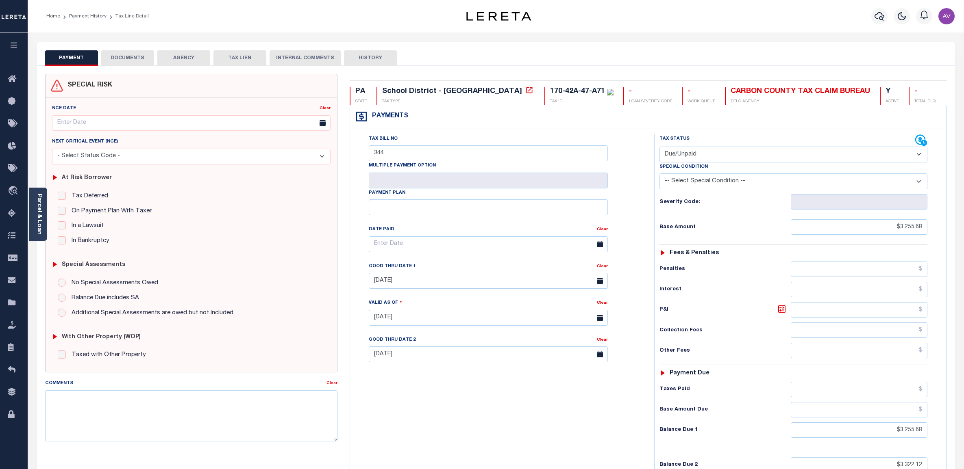
select select "DUE"
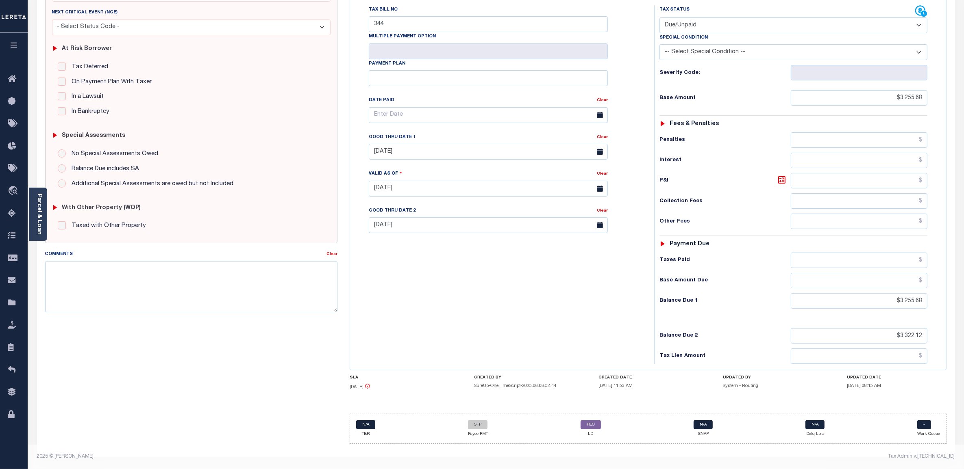
scroll to position [134, 0]
drag, startPoint x: 892, startPoint y: 332, endPoint x: 941, endPoint y: 336, distance: 49.3
click at [941, 336] on div "Tax Status Status" at bounding box center [796, 184] width 296 height 359
click at [755, 126] on div "Tax Status Status - Select Status Code -" at bounding box center [796, 184] width 284 height 359
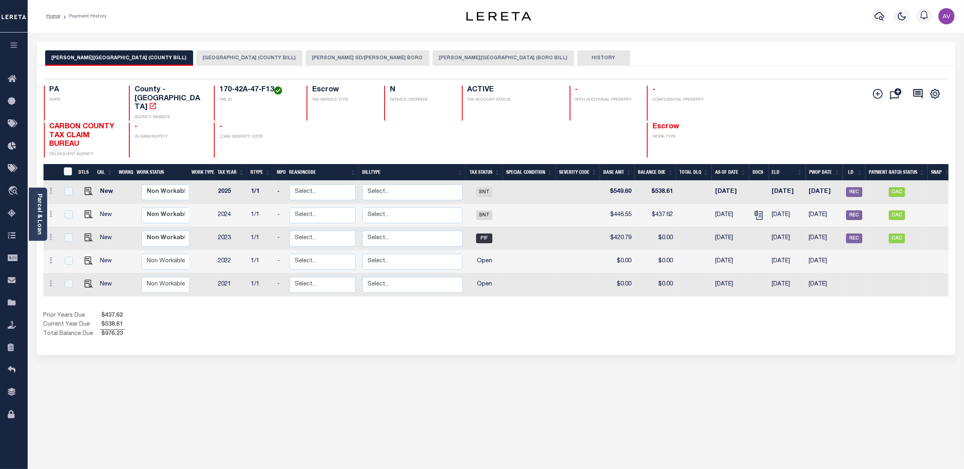
click at [343, 60] on button "[PERSON_NAME] SD/[PERSON_NAME] BORO" at bounding box center [368, 57] width 124 height 15
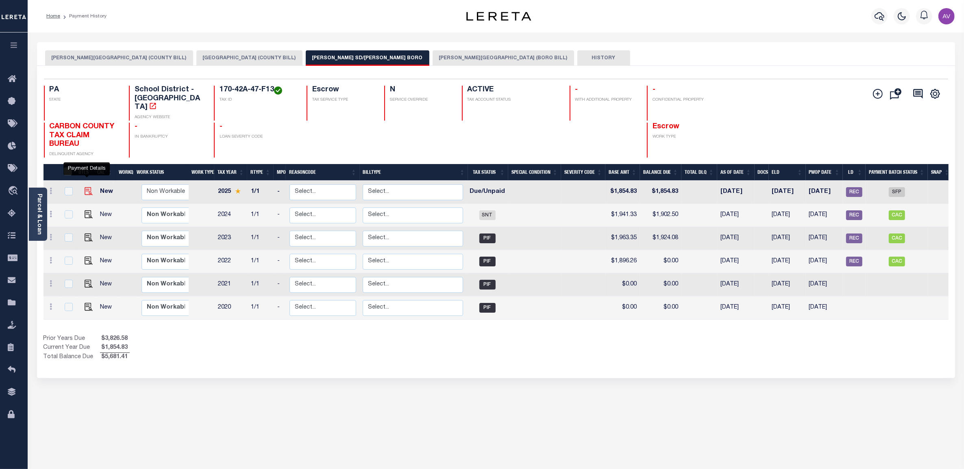
click at [88, 187] on img "" at bounding box center [89, 191] width 8 height 8
checkbox input "true"
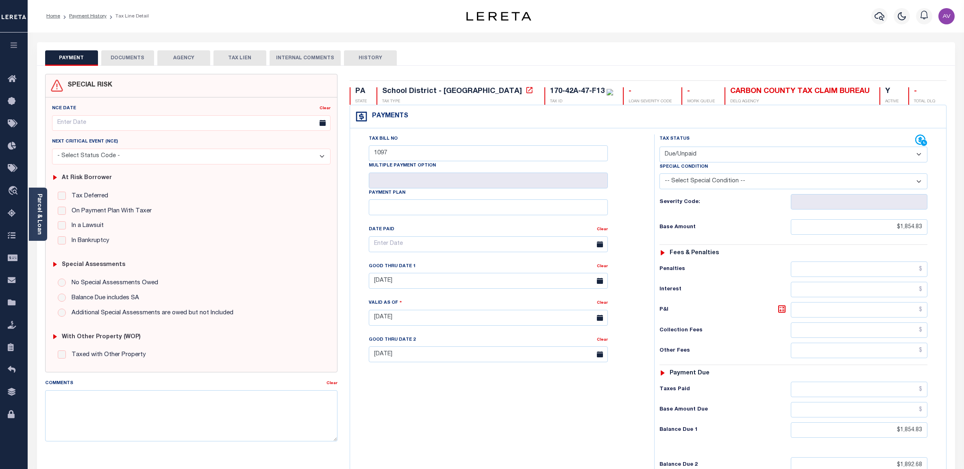
select select "DUE"
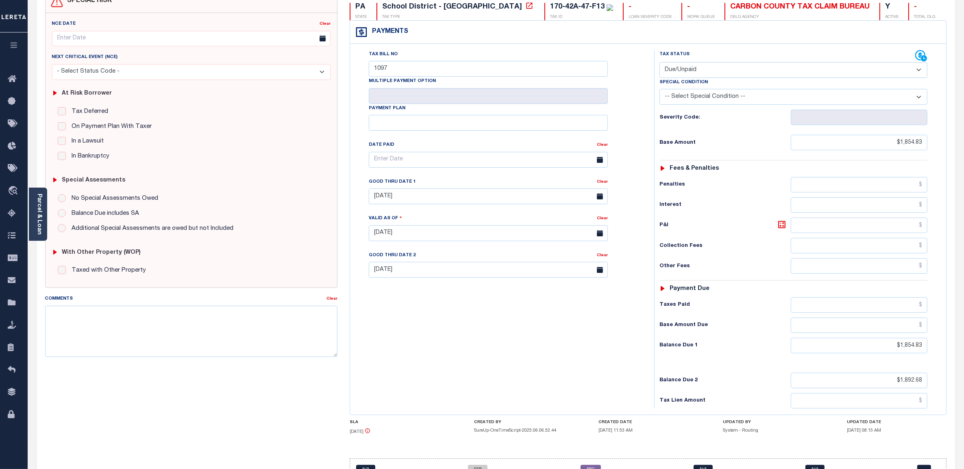
scroll to position [102, 0]
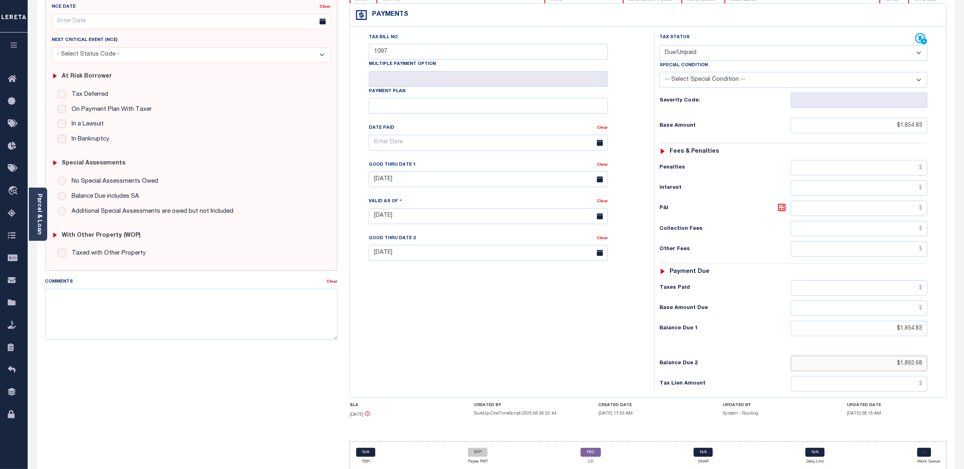
drag, startPoint x: 885, startPoint y: 367, endPoint x: 948, endPoint y: 367, distance: 63.0
click at [948, 367] on div "PA STATE School District - PA TAX TYPE 170-42A-47-F13 TAX ID - LOAN SEVERITY CO…" at bounding box center [647, 225] width 609 height 506
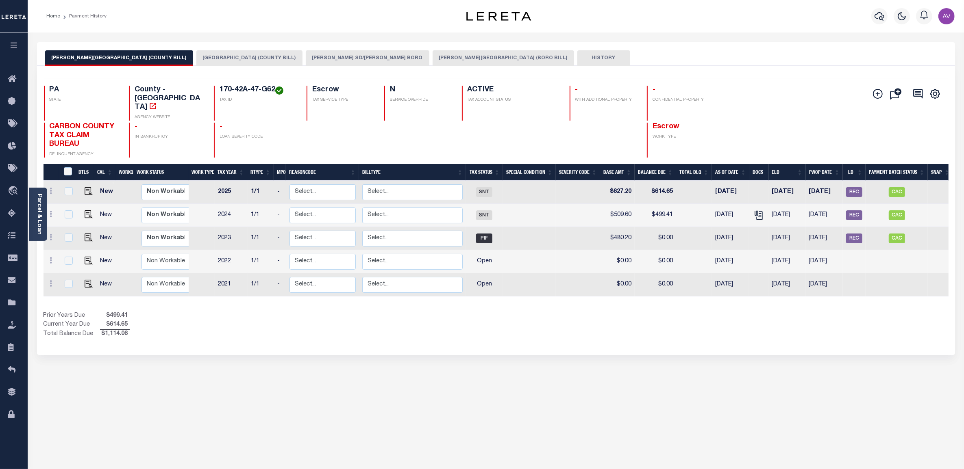
click at [347, 53] on button "[PERSON_NAME] SD/[PERSON_NAME] BORO" at bounding box center [368, 57] width 124 height 15
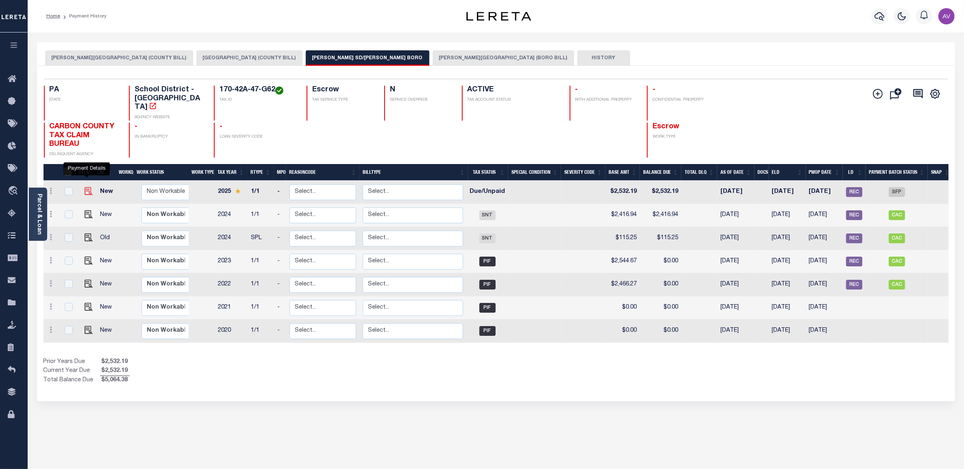
click at [85, 187] on img "" at bounding box center [89, 191] width 8 height 8
checkbox input "true"
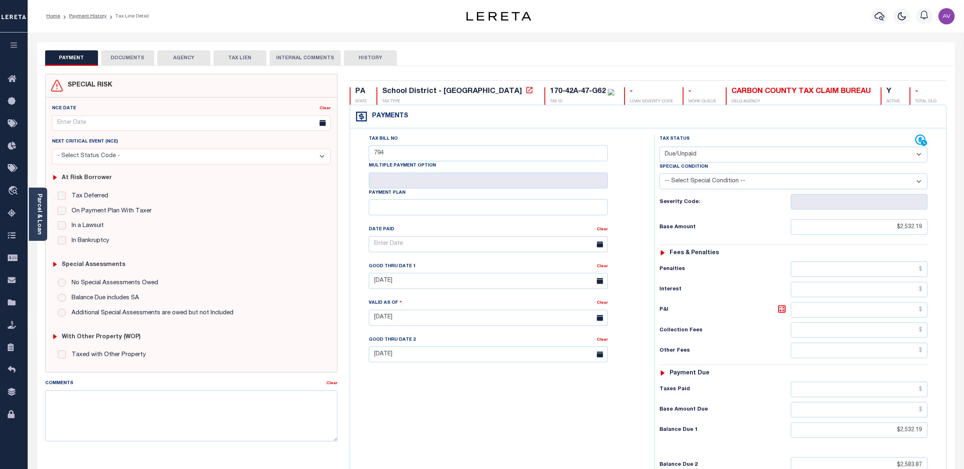
select select "DUE"
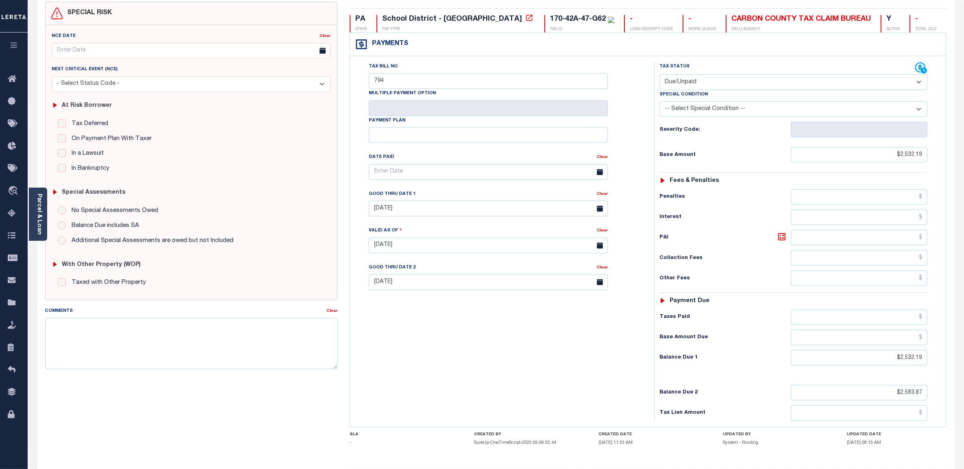
scroll to position [102, 0]
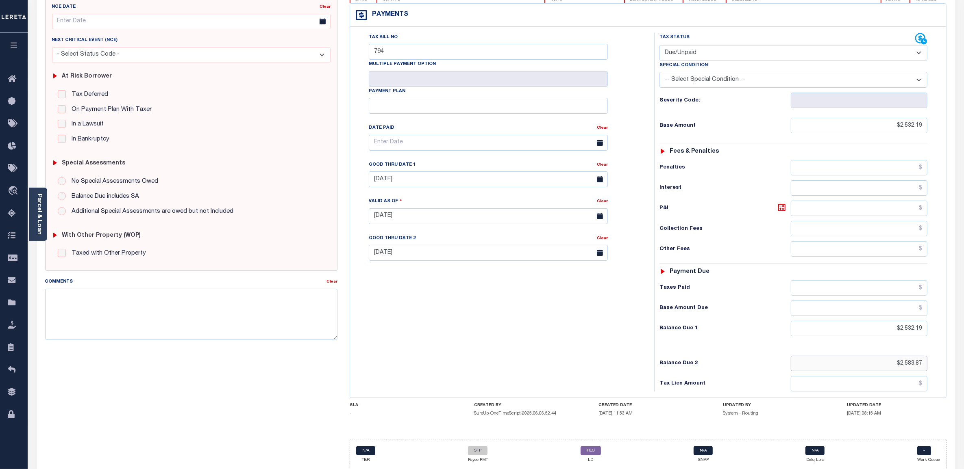
click at [884, 366] on input "$2,583.87" at bounding box center [858, 363] width 137 height 15
click at [894, 367] on input "$2,583.87" at bounding box center [858, 363] width 137 height 15
drag, startPoint x: 894, startPoint y: 367, endPoint x: 933, endPoint y: 365, distance: 39.1
click at [933, 365] on div "Tax Status Status - Select Status Code -" at bounding box center [796, 212] width 284 height 359
click at [649, 74] on div "Tax Status Status" at bounding box center [796, 212] width 296 height 359
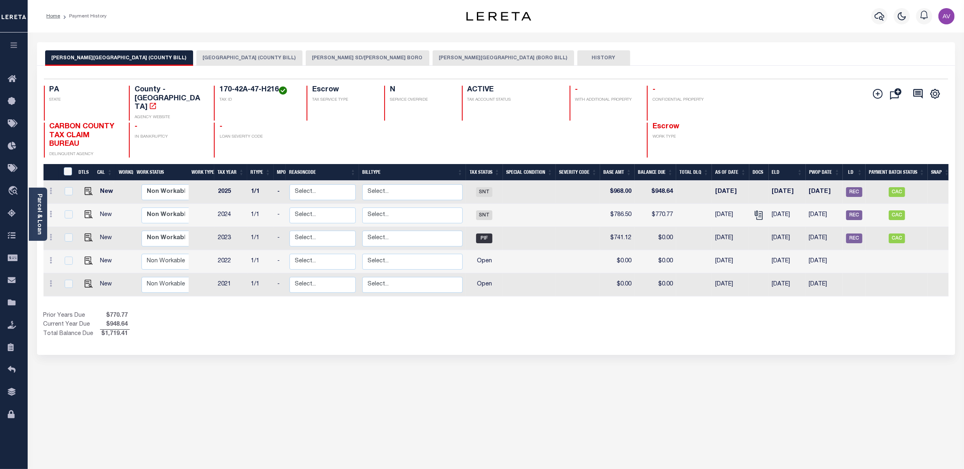
click at [347, 56] on button "[PERSON_NAME] SD/[PERSON_NAME] BORO" at bounding box center [368, 57] width 124 height 15
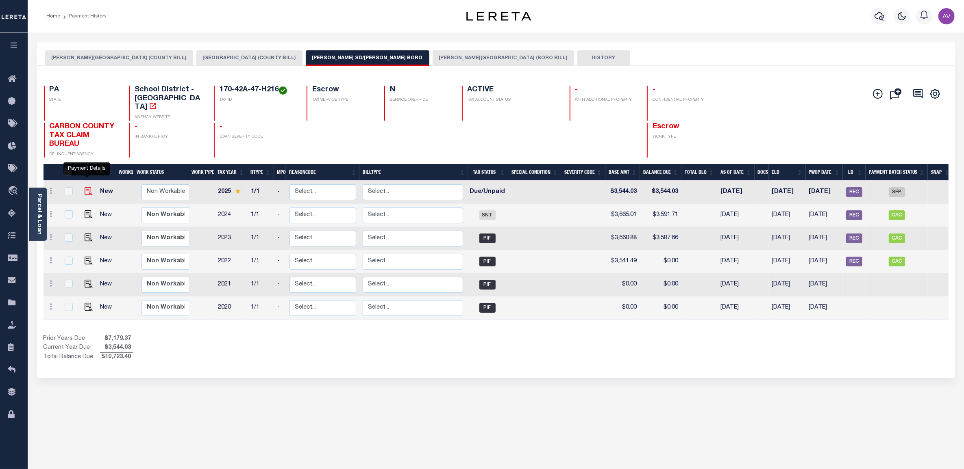
click at [85, 187] on img "" at bounding box center [89, 191] width 8 height 8
checkbox input "true"
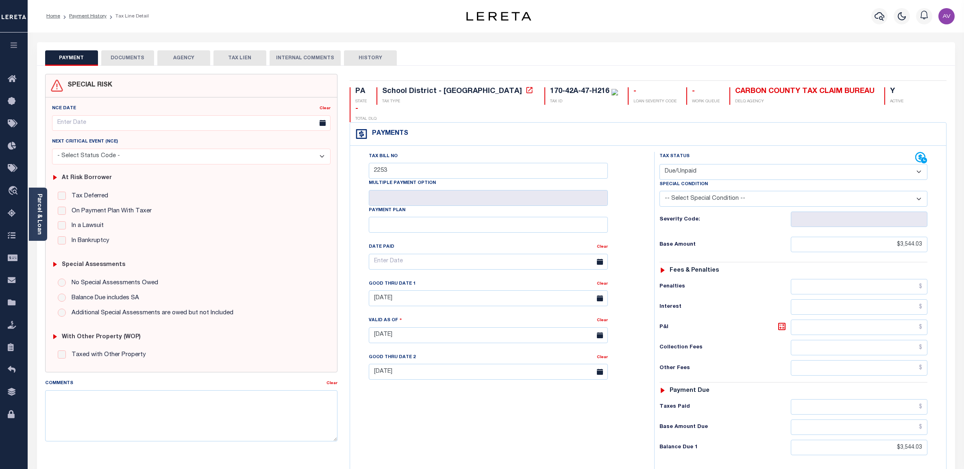
select select "DUE"
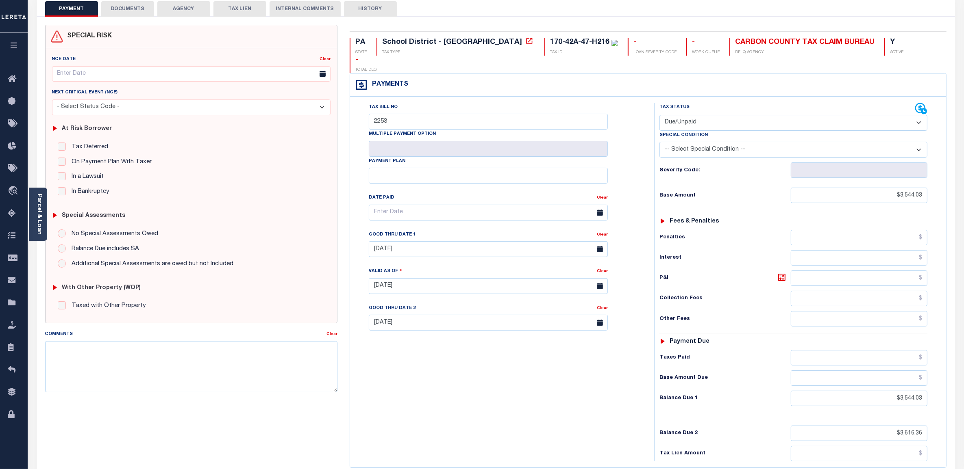
scroll to position [51, 0]
drag, startPoint x: 887, startPoint y: 417, endPoint x: 927, endPoint y: 416, distance: 39.9
click at [925, 424] on input "$3,616.36" at bounding box center [858, 431] width 137 height 15
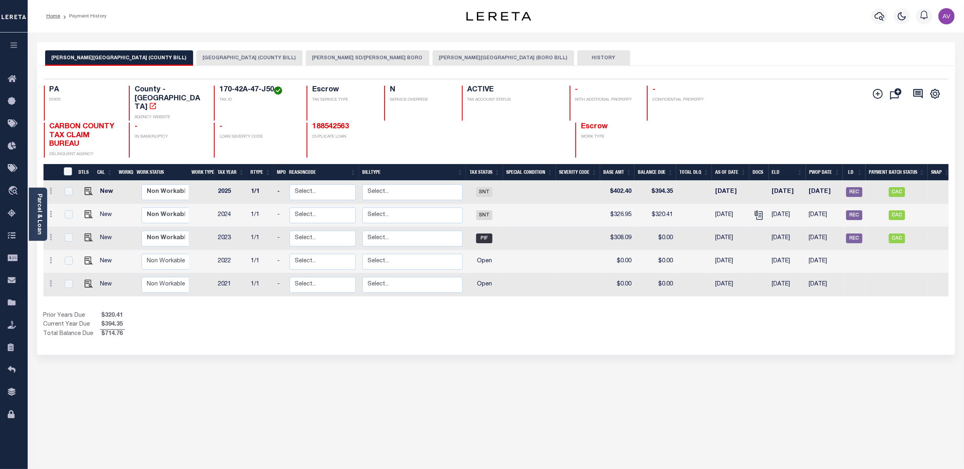
click at [306, 54] on button "[PERSON_NAME] SD/[PERSON_NAME] BORO" at bounding box center [368, 57] width 124 height 15
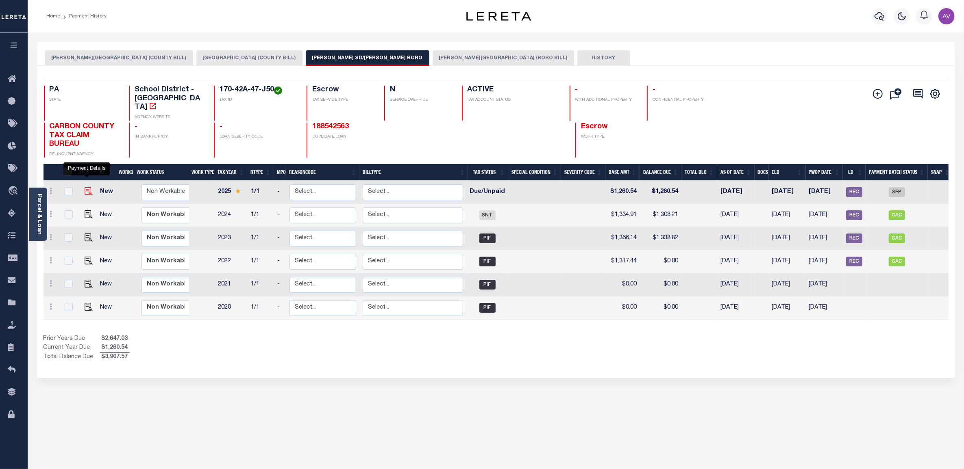
click at [86, 187] on img "" at bounding box center [89, 191] width 8 height 8
checkbox input "true"
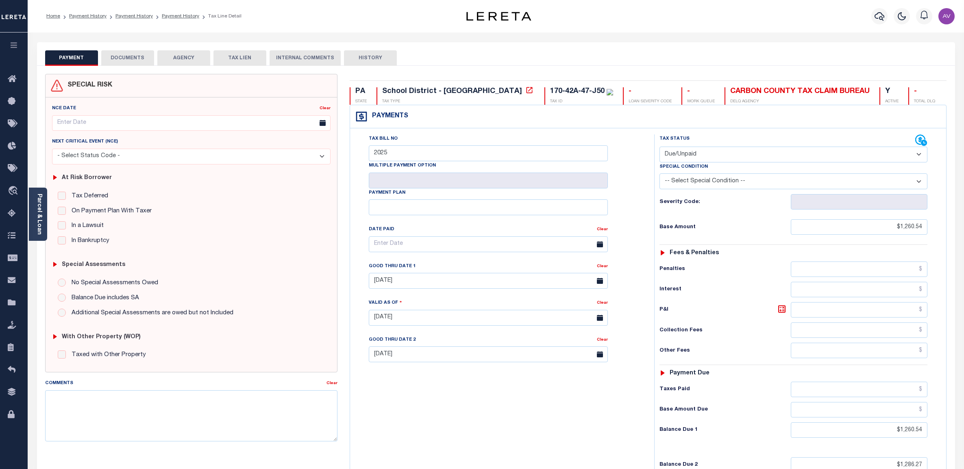
select select "DUE"
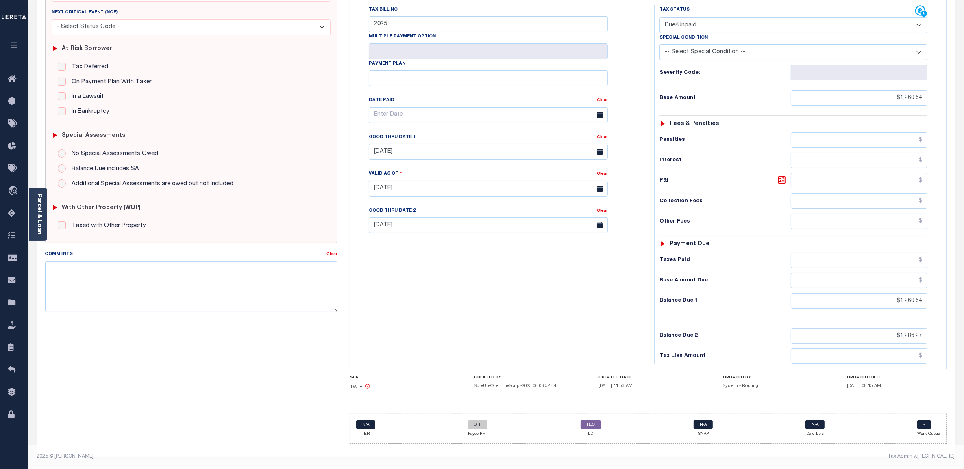
scroll to position [134, 0]
drag, startPoint x: 879, startPoint y: 332, endPoint x: 942, endPoint y: 338, distance: 63.2
click at [942, 338] on div "Tax Status Status" at bounding box center [796, 184] width 296 height 359
click at [691, 177] on h6 "P&I" at bounding box center [724, 180] width 131 height 11
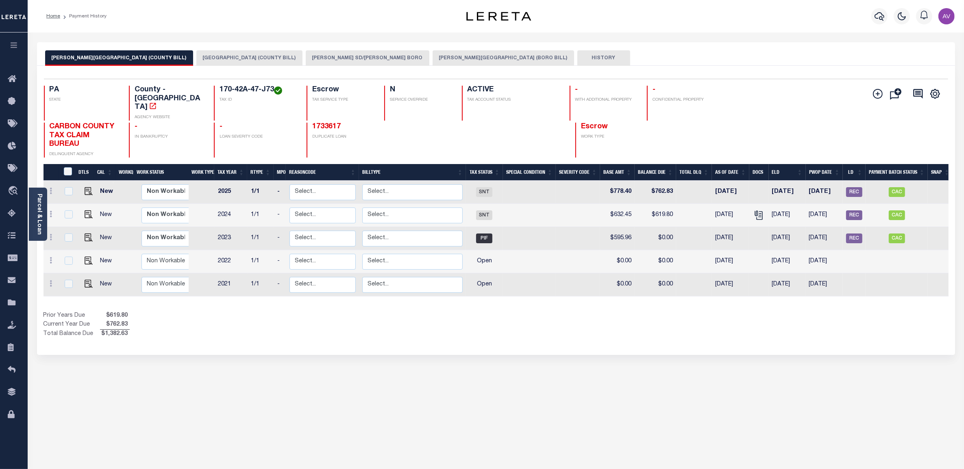
click at [355, 54] on button "[PERSON_NAME] SD/[PERSON_NAME] BORO" at bounding box center [368, 57] width 124 height 15
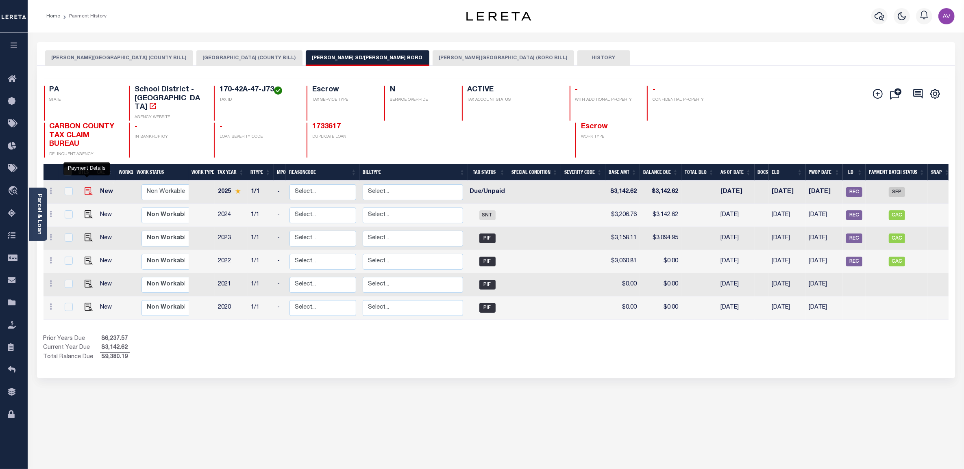
click at [87, 187] on img "" at bounding box center [89, 191] width 8 height 8
checkbox input "true"
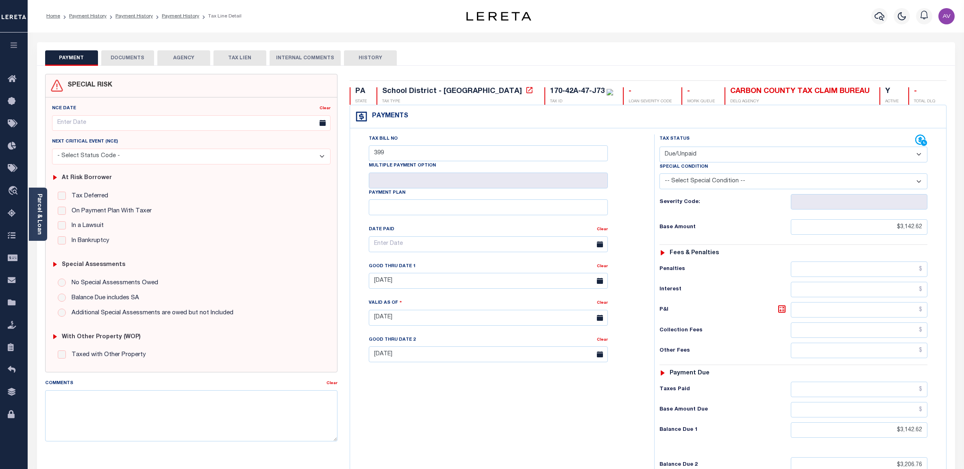
select select "DUE"
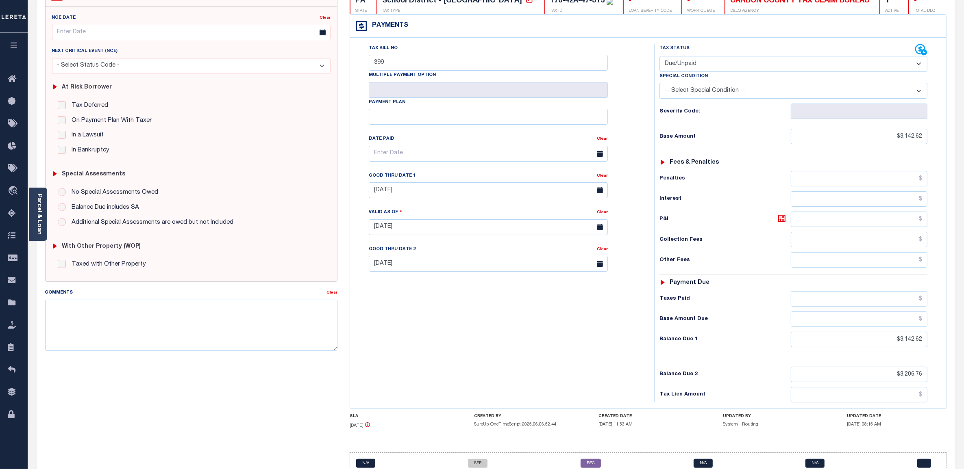
scroll to position [102, 0]
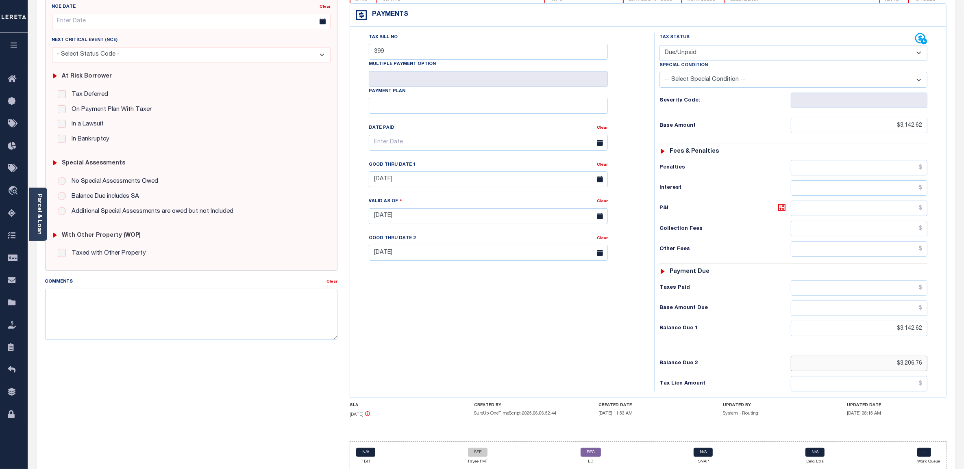
drag, startPoint x: 874, startPoint y: 369, endPoint x: 948, endPoint y: 367, distance: 74.4
click at [948, 367] on div "PA STATE School District - PA TAX TYPE 170-42A-47-J73 TAX ID - LOAN SEVERITY CO…" at bounding box center [647, 225] width 609 height 506
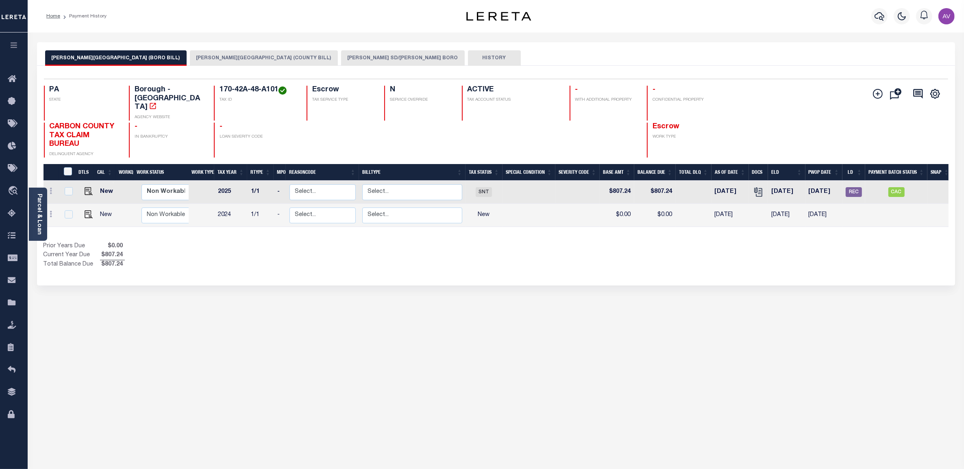
click at [341, 55] on button "PALMERTON SD/PALMERTON BORO" at bounding box center [403, 57] width 124 height 15
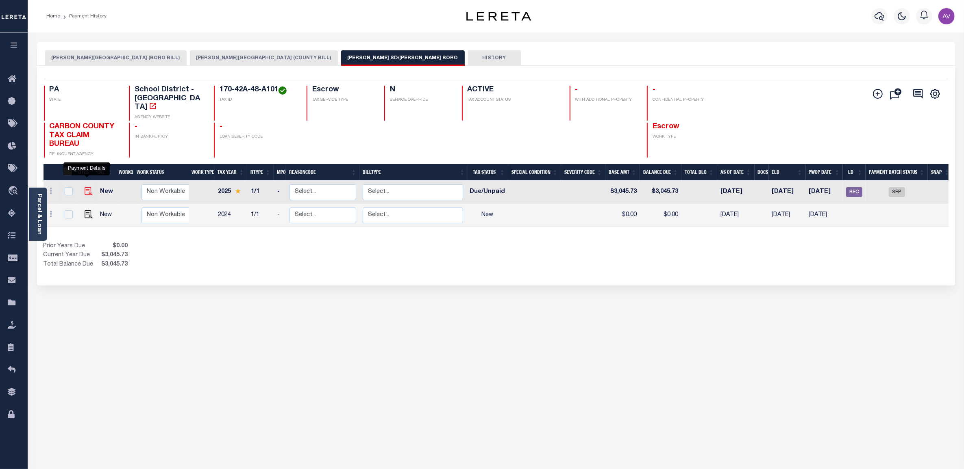
click at [87, 187] on img "" at bounding box center [89, 191] width 8 height 8
checkbox input "true"
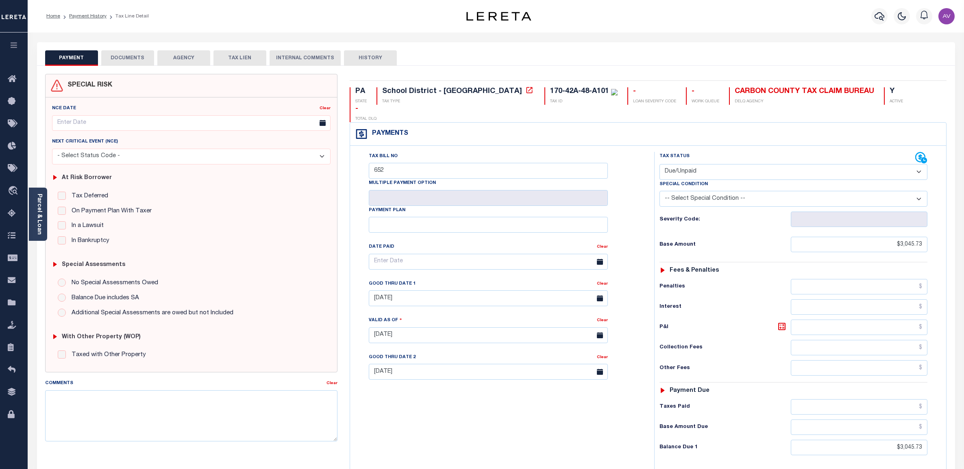
select select "DUE"
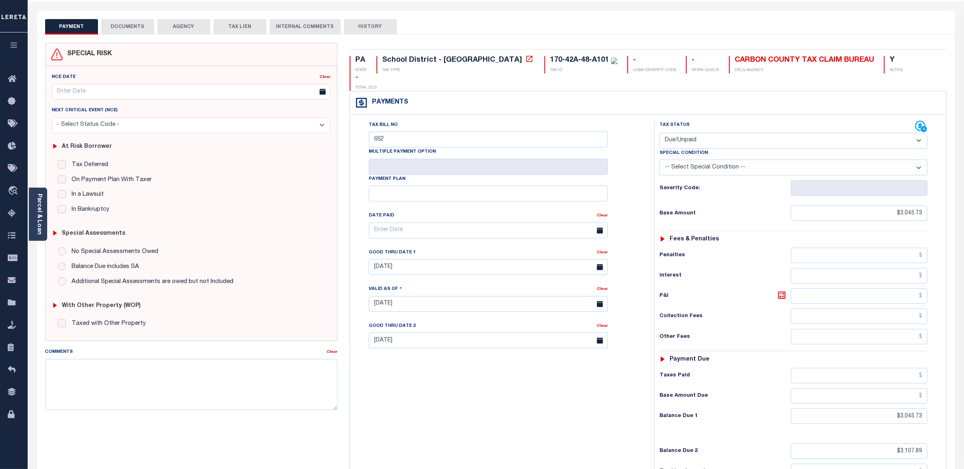
scroll to position [102, 0]
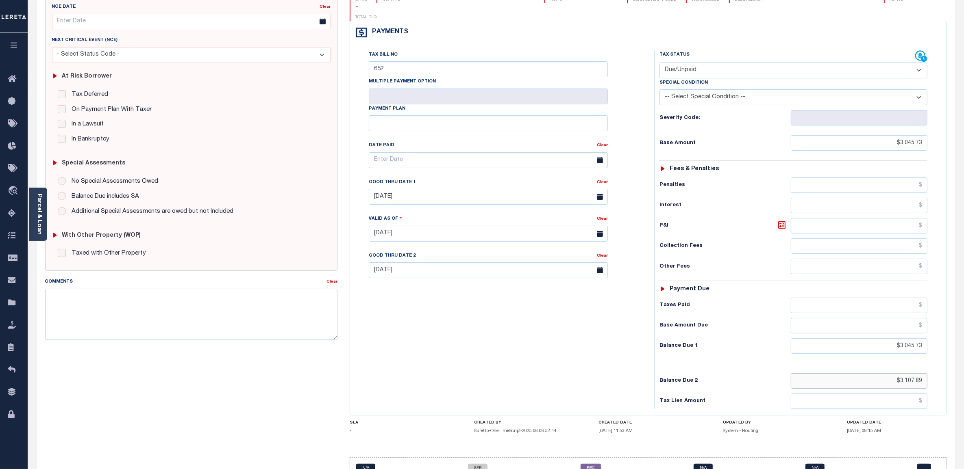
drag, startPoint x: 886, startPoint y: 371, endPoint x: 939, endPoint y: 370, distance: 53.2
click at [939, 370] on div "Tax Status Status" at bounding box center [796, 229] width 296 height 359
click at [660, 202] on h6 "Interest" at bounding box center [724, 205] width 131 height 7
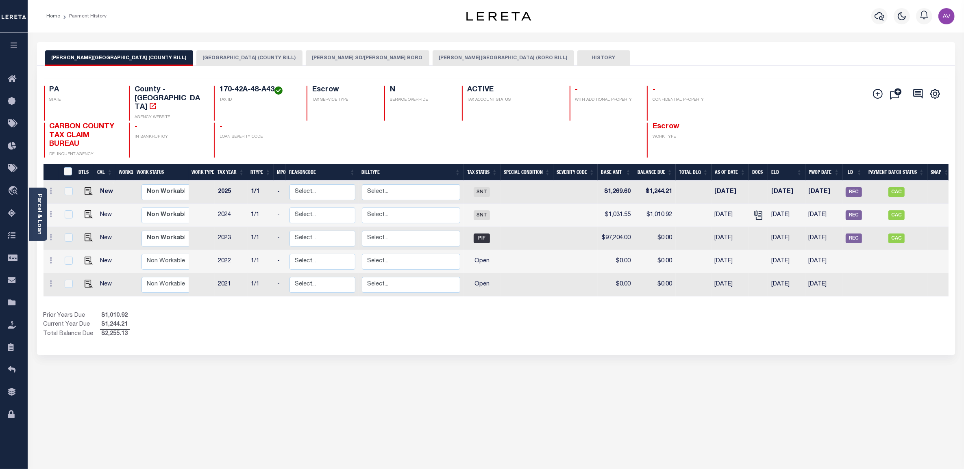
click at [357, 60] on button "PALMERTON SD/PALMERTON BORO" at bounding box center [368, 57] width 124 height 15
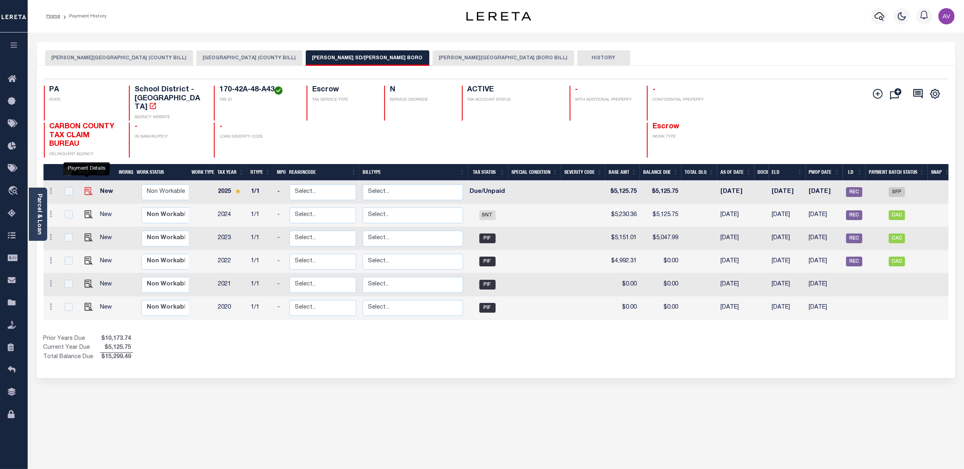
click at [87, 187] on img "" at bounding box center [89, 191] width 8 height 8
checkbox input "true"
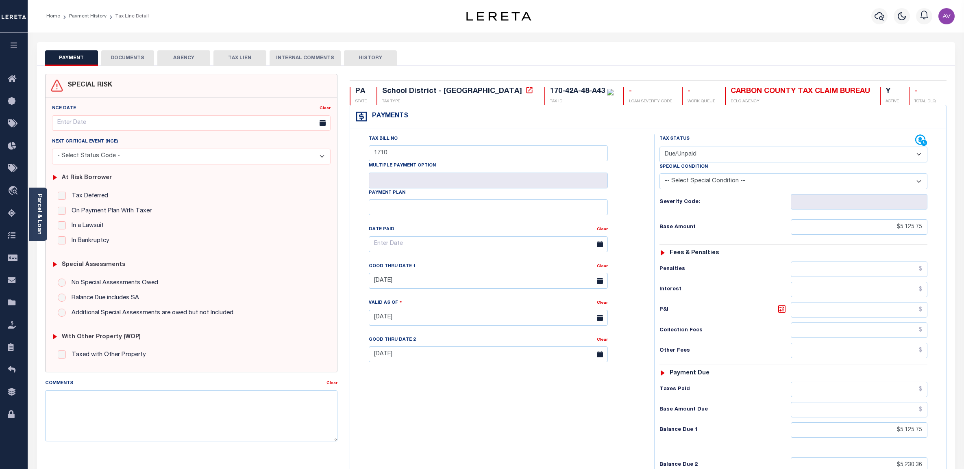
select select "DUE"
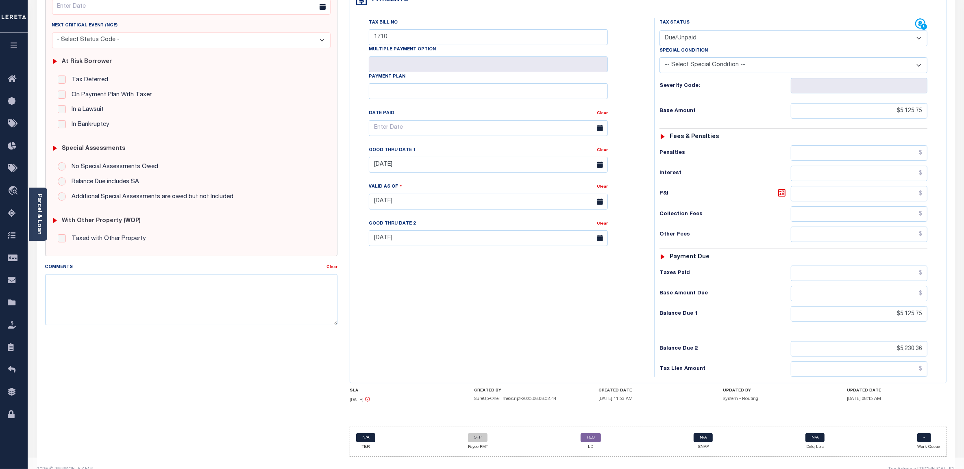
scroll to position [134, 0]
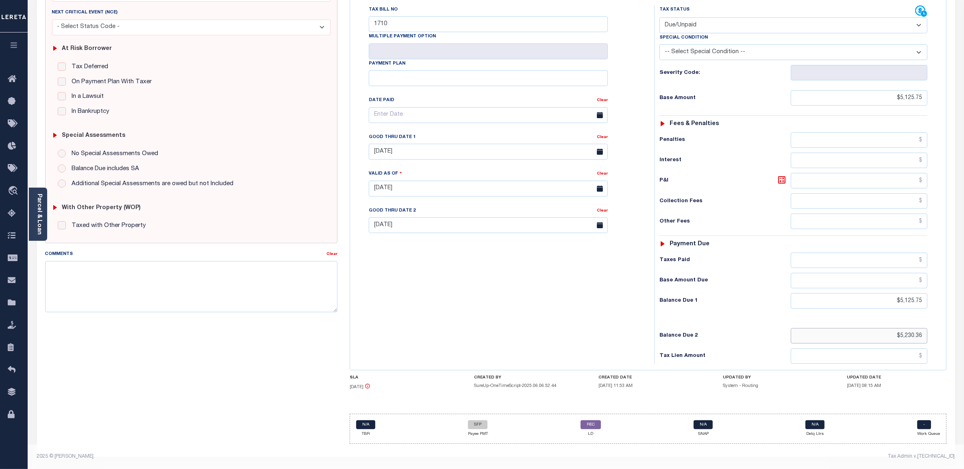
drag, startPoint x: 880, startPoint y: 331, endPoint x: 957, endPoint y: 332, distance: 77.2
click at [957, 332] on div "PAYMENT DOCUMENTS AGENCY DELINQUENT PAYEE" at bounding box center [496, 191] width 930 height 556
click at [645, 206] on div "Tax Bill No 1710 Multiple Payment Option Payment Plan" at bounding box center [500, 184] width 296 height 359
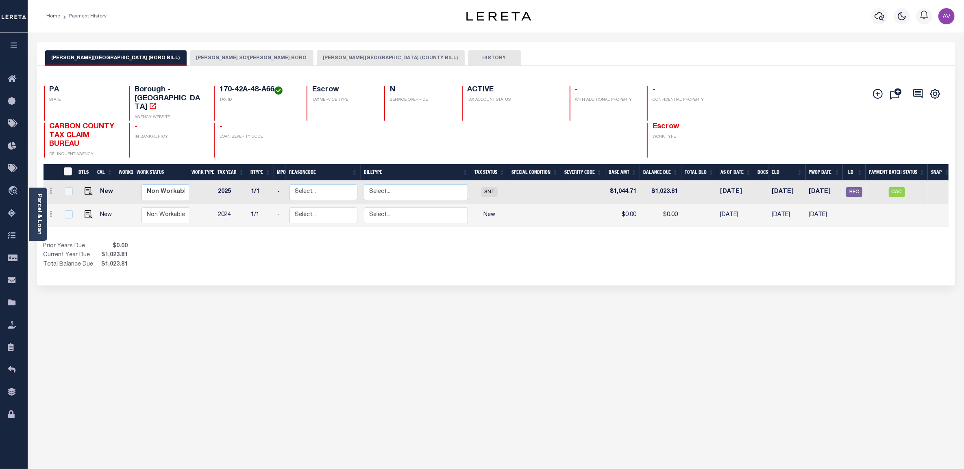
click at [226, 60] on button "[PERSON_NAME] SD/[PERSON_NAME] BORO" at bounding box center [252, 57] width 124 height 15
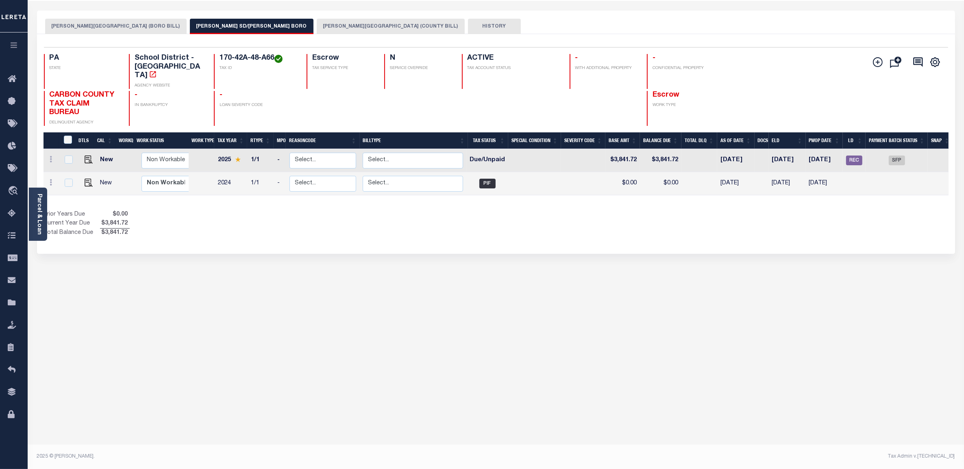
scroll to position [33, 0]
click at [86, 156] on img "" at bounding box center [89, 160] width 8 height 8
checkbox input "true"
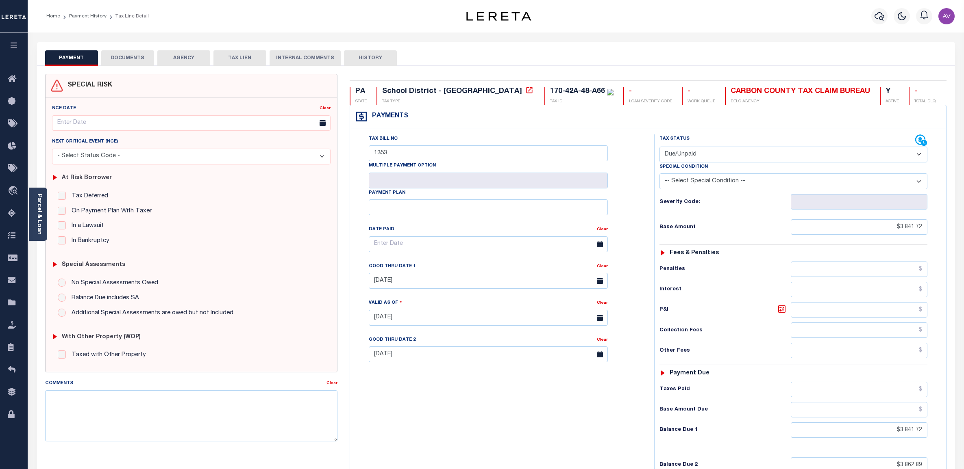
select select "DUE"
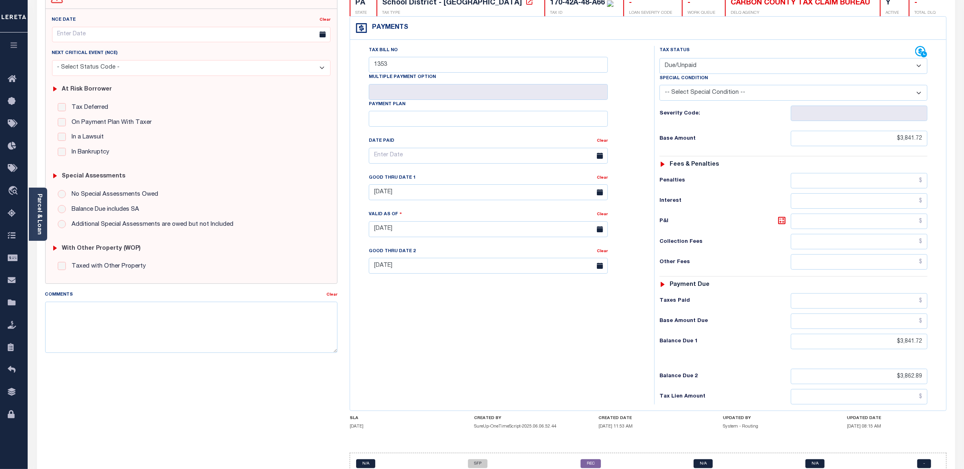
scroll to position [133, 0]
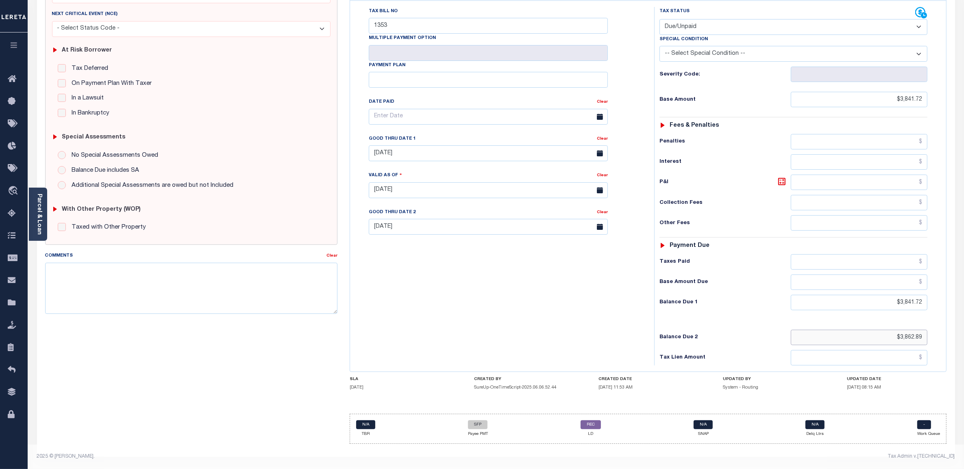
click at [899, 334] on input "$3,862.89" at bounding box center [858, 337] width 137 height 15
drag, startPoint x: 890, startPoint y: 332, endPoint x: 934, endPoint y: 334, distance: 43.9
click at [934, 334] on div "Tax Status Status - Select Status Code -" at bounding box center [796, 186] width 284 height 359
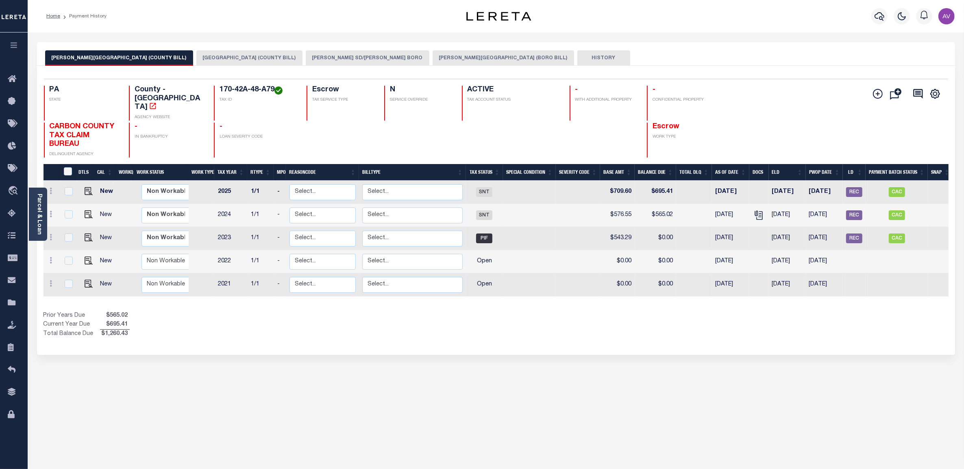
click at [328, 58] on button "[PERSON_NAME] SD/[PERSON_NAME] BORO" at bounding box center [368, 57] width 124 height 15
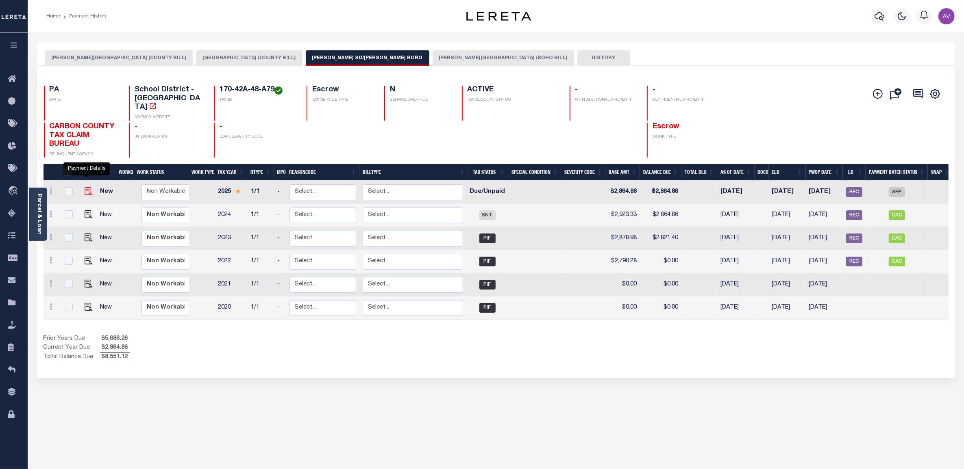
click at [87, 187] on img "" at bounding box center [89, 191] width 8 height 8
checkbox input "true"
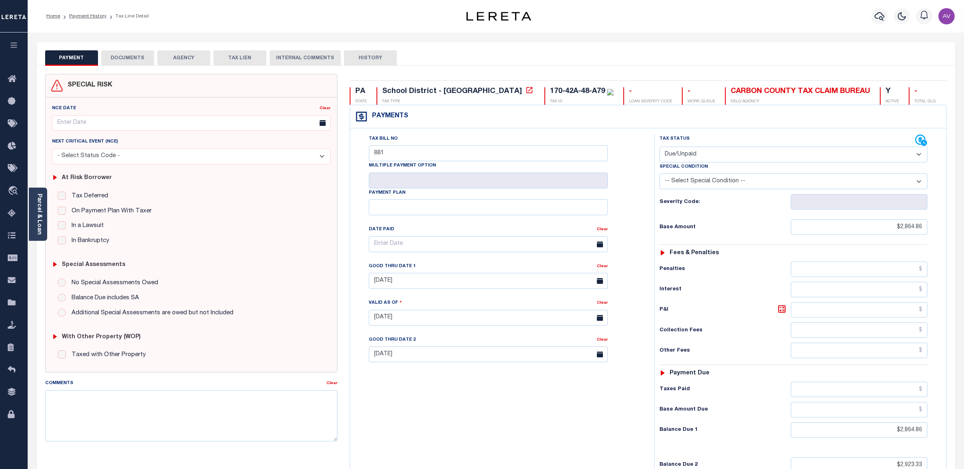
select select "DUE"
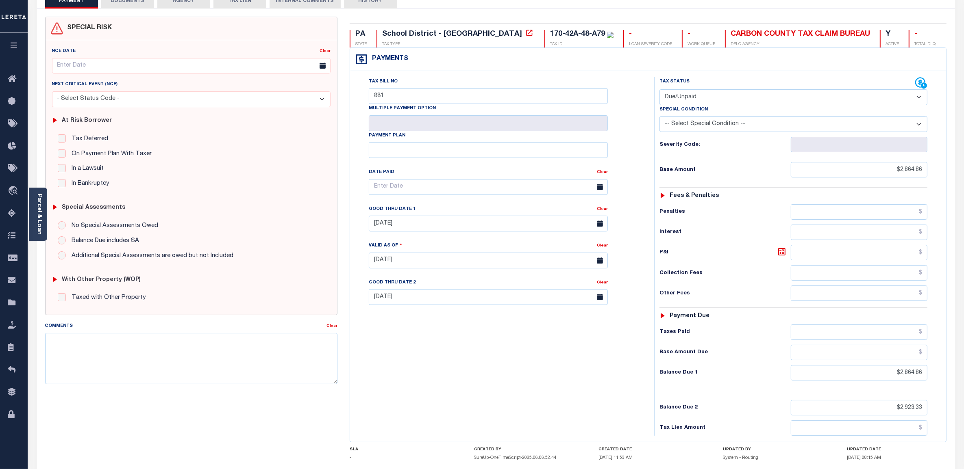
scroll to position [102, 0]
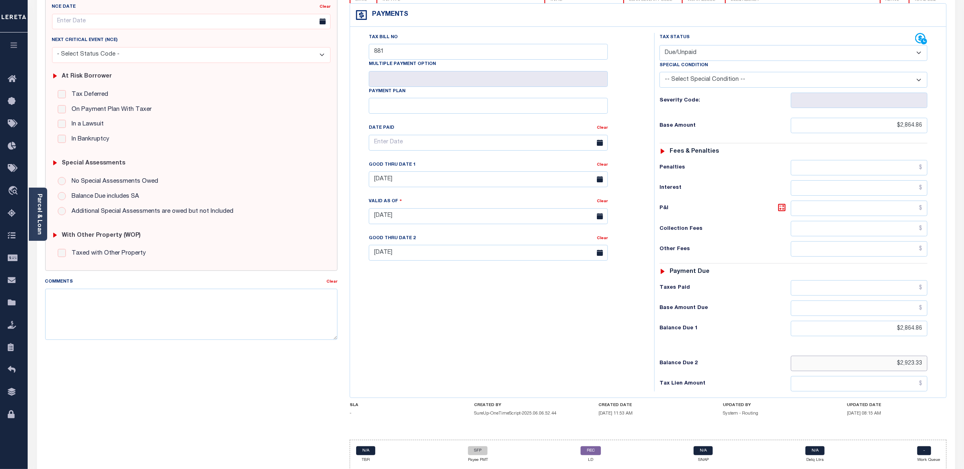
drag, startPoint x: 883, startPoint y: 370, endPoint x: 943, endPoint y: 366, distance: 60.7
click at [943, 366] on div "Tax Status Status" at bounding box center [796, 212] width 296 height 359
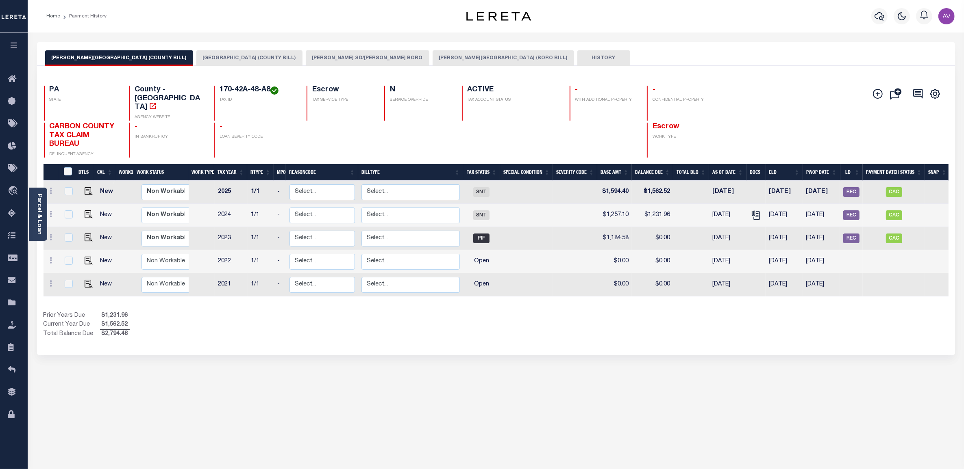
click at [343, 60] on button "[PERSON_NAME] SD/[PERSON_NAME] BORO" at bounding box center [368, 57] width 124 height 15
